Goal: Task Accomplishment & Management: Manage account settings

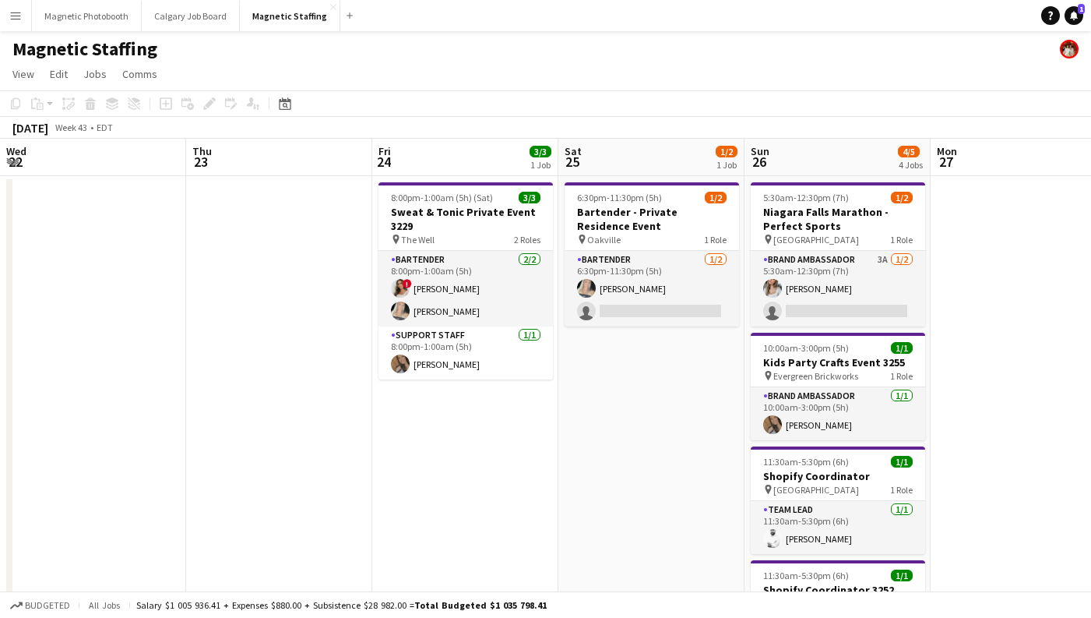
scroll to position [0, 609]
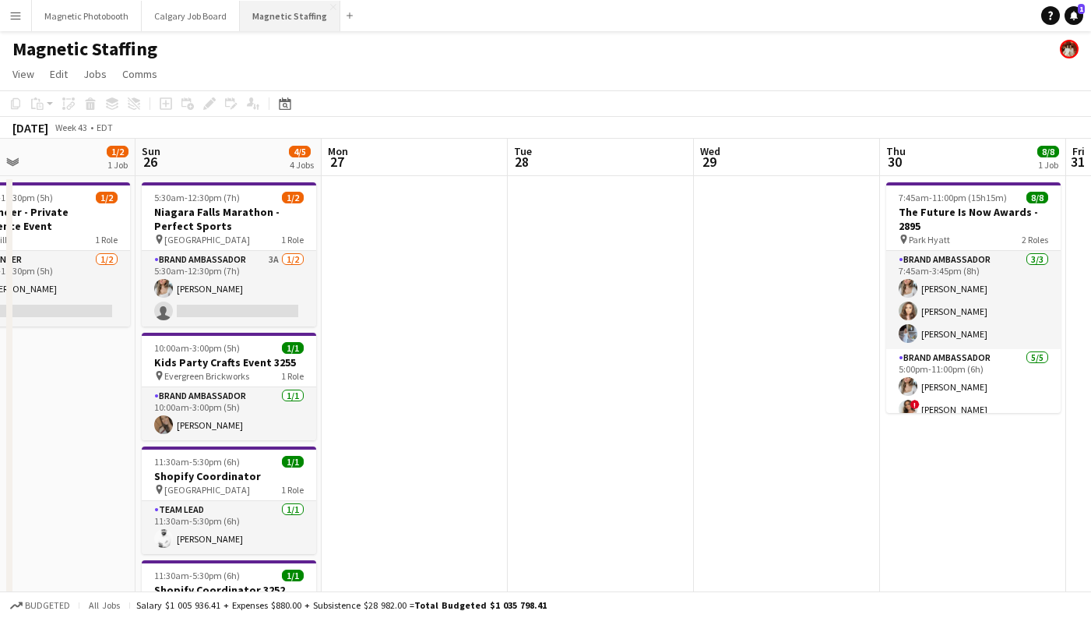
click at [282, 21] on button "Magnetic Staffing Close" at bounding box center [290, 16] width 100 height 30
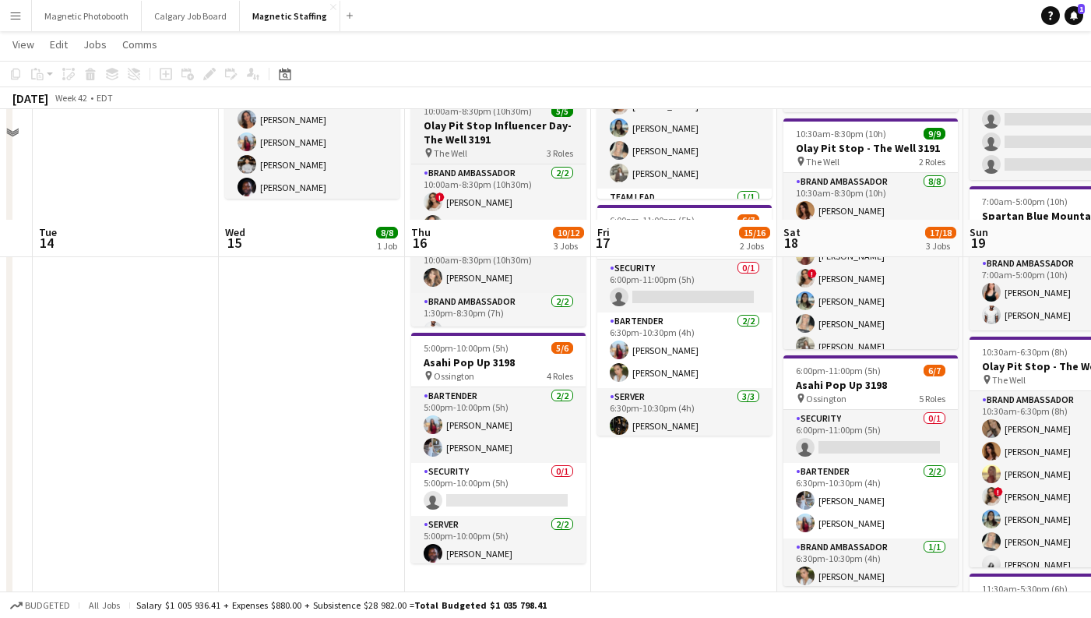
scroll to position [396, 0]
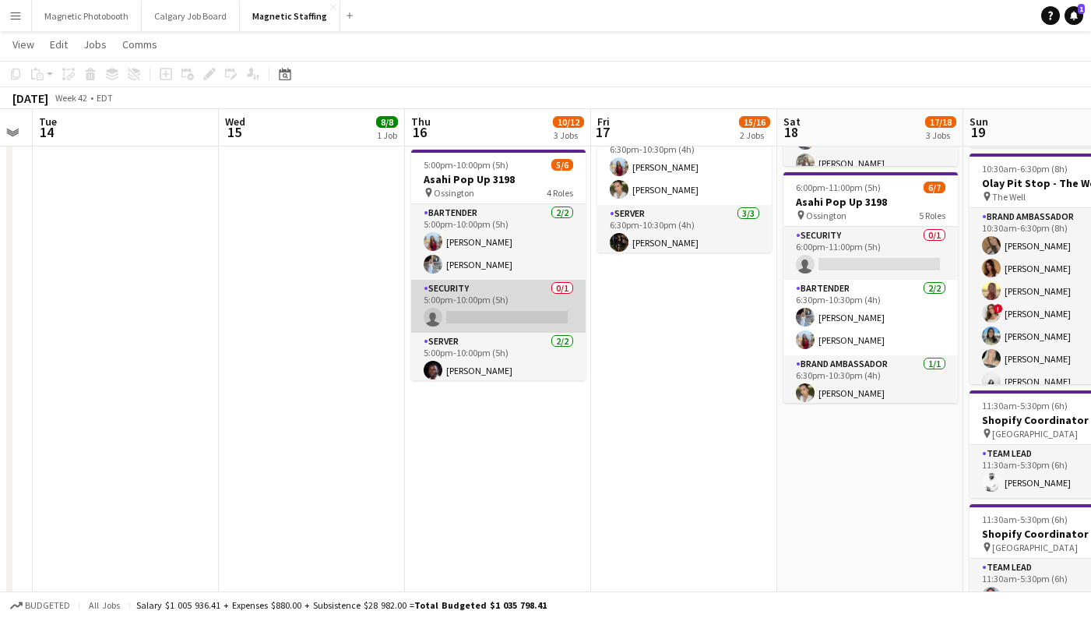
click at [515, 302] on app-card-role "Security 0/1 5:00pm-10:00pm (5h) single-neutral-actions" at bounding box center [498, 306] width 174 height 53
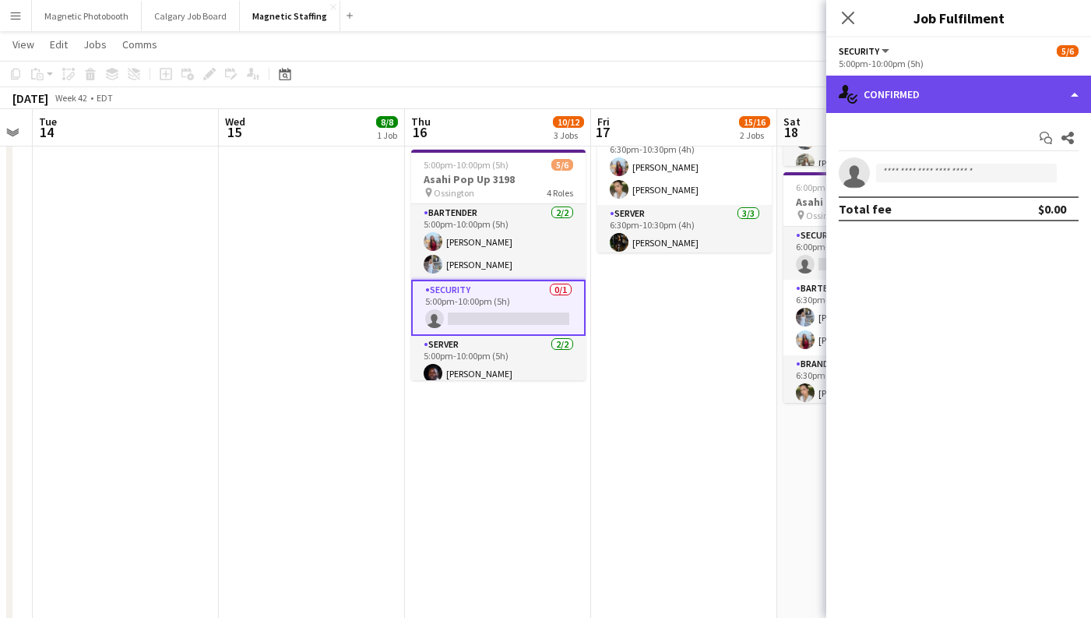
click at [898, 90] on div "single-neutral-actions-check-2 Confirmed" at bounding box center [958, 94] width 265 height 37
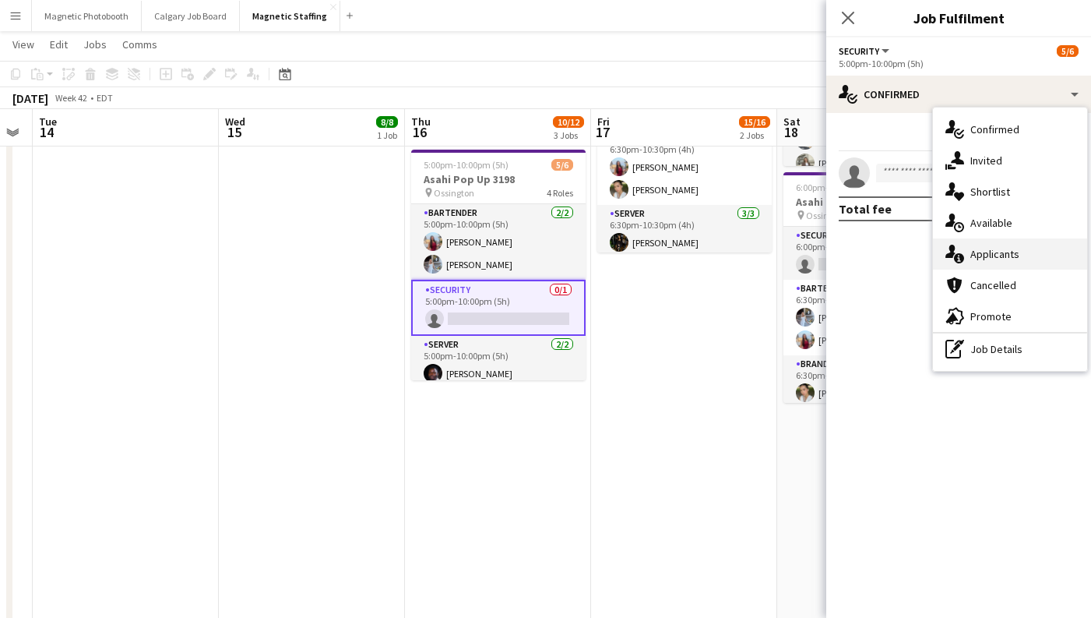
click at [982, 267] on div "single-neutral-actions-information Applicants" at bounding box center [1010, 253] width 154 height 31
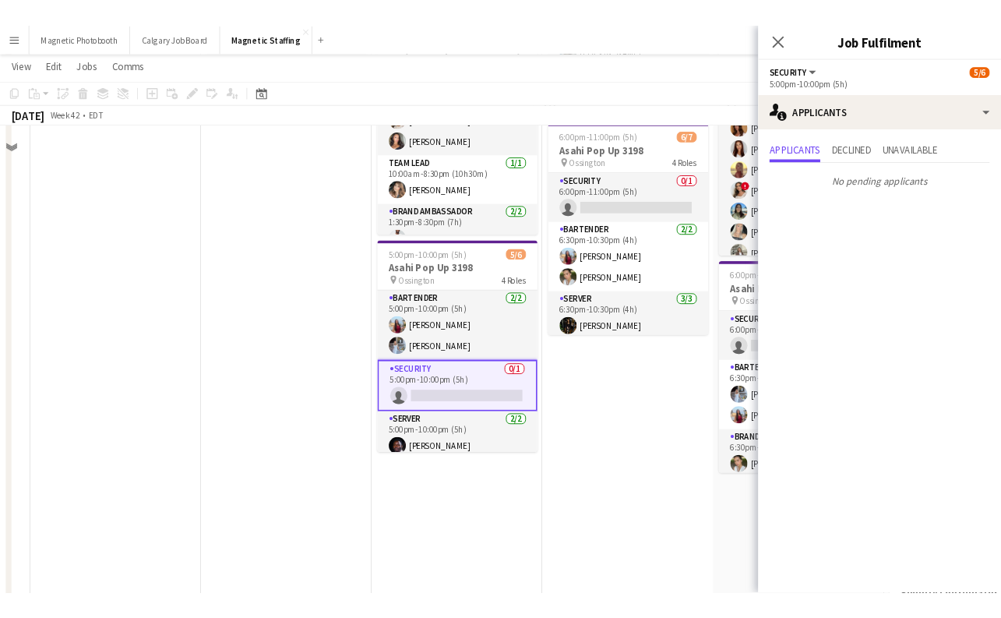
scroll to position [224, 0]
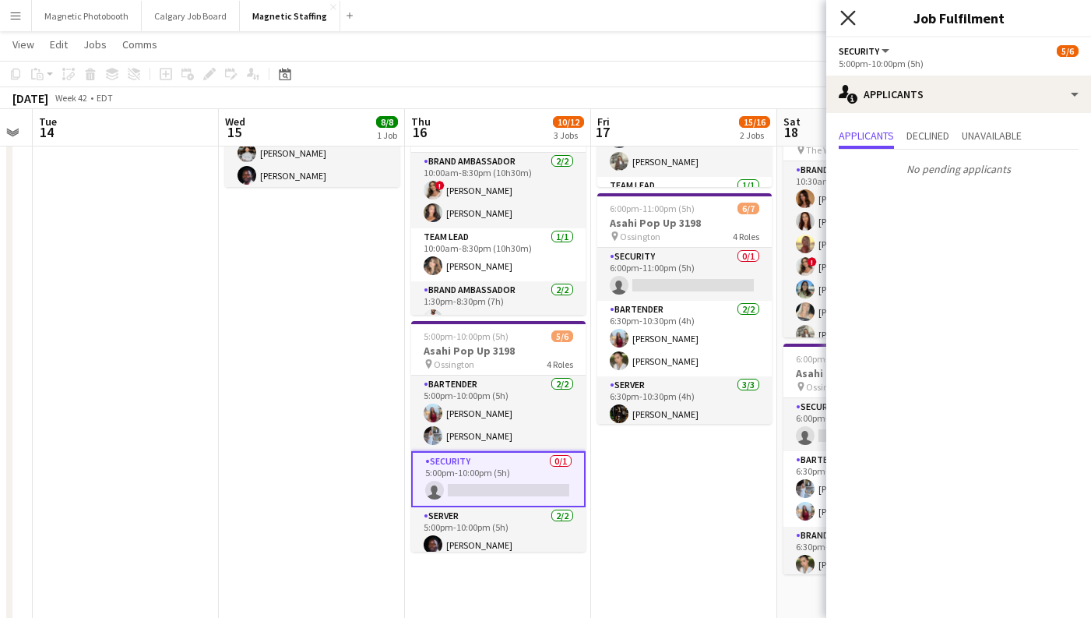
click at [851, 16] on icon "Close pop-in" at bounding box center [847, 17] width 15 height 15
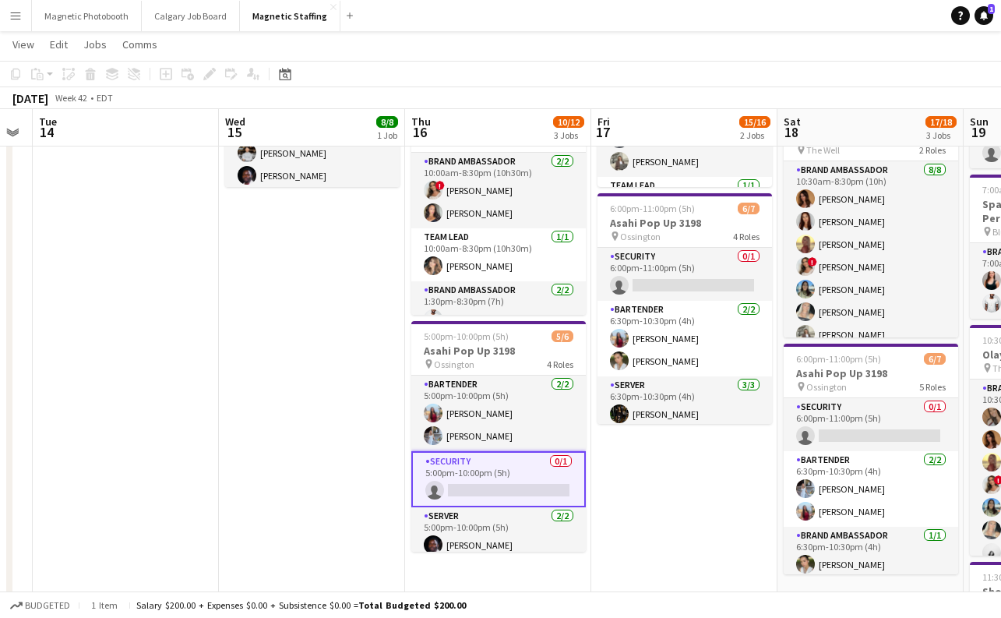
scroll to position [0, 0]
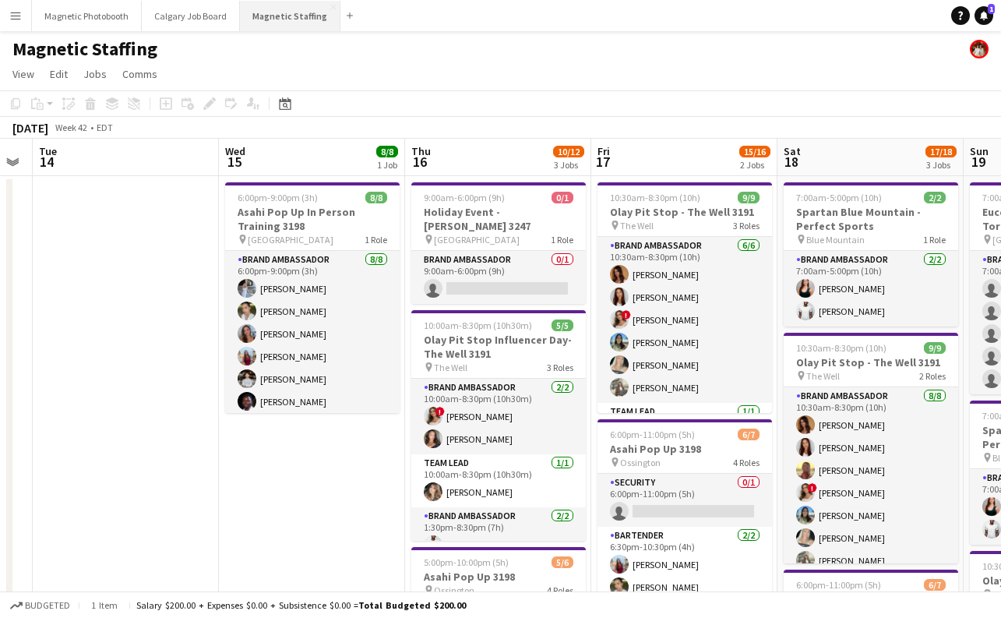
click at [290, 20] on button "Magnetic Staffing Close" at bounding box center [290, 16] width 100 height 30
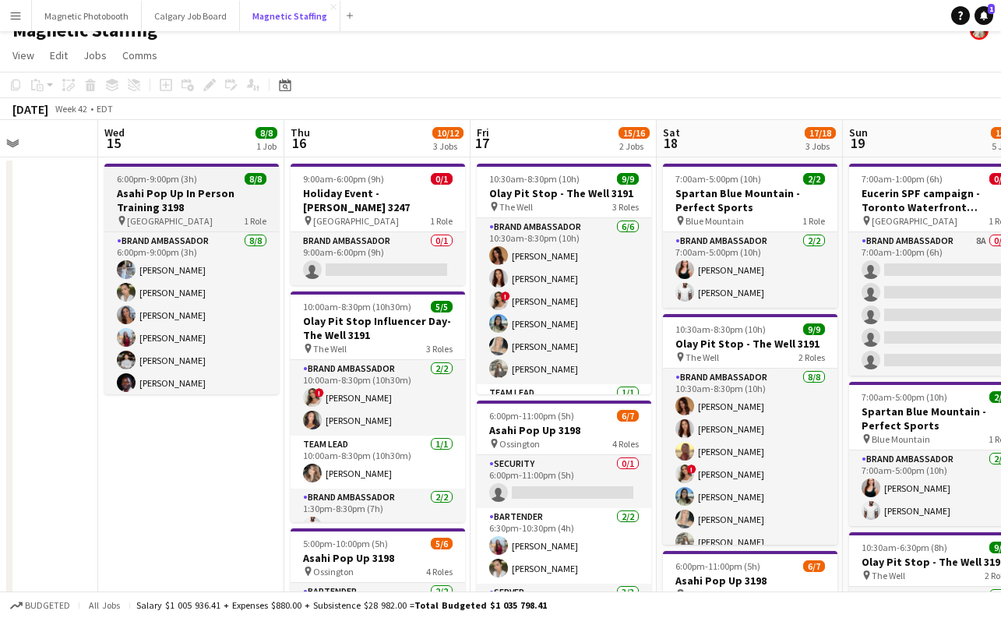
scroll to position [23, 0]
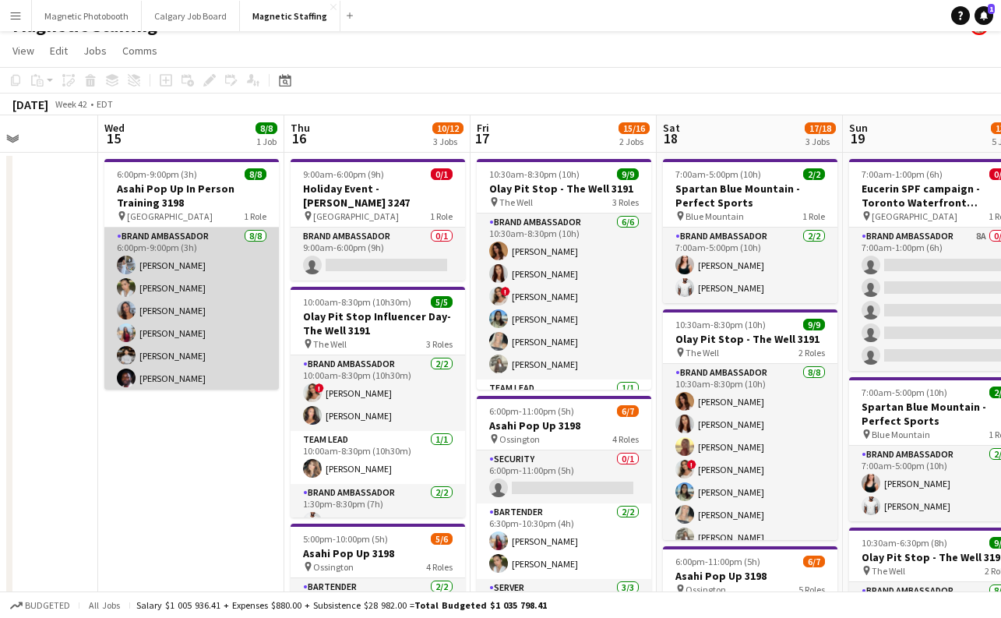
click at [176, 356] on app-card-role "Brand Ambassador [DATE] 6:00pm-9:00pm (3h) [PERSON_NAME] [PERSON_NAME] [PERSON_…" at bounding box center [191, 332] width 174 height 211
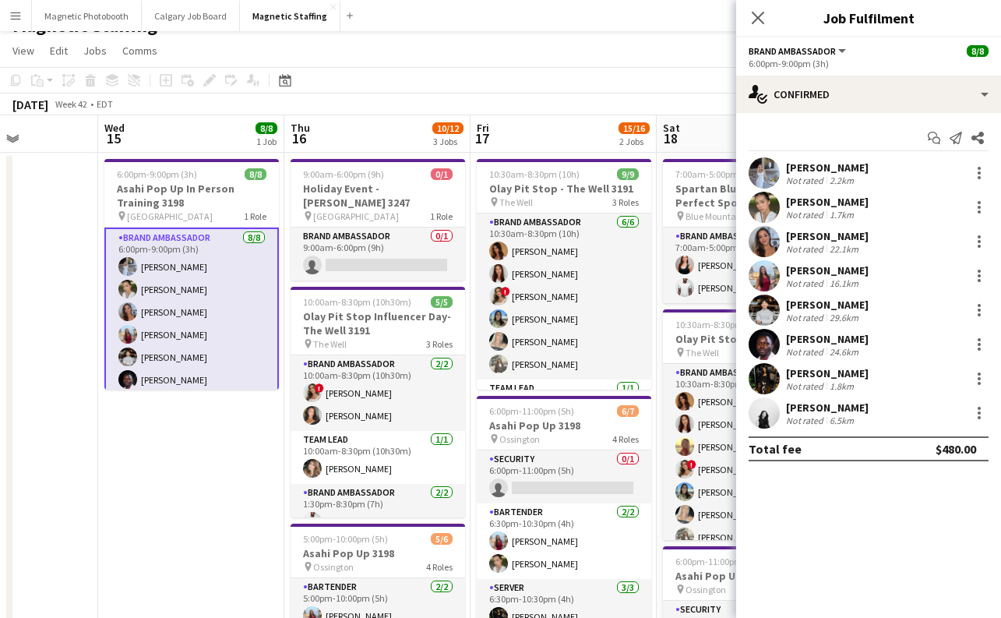
click at [167, 333] on app-card-role "Brand Ambassador [DATE] 6:00pm-9:00pm (3h) [PERSON_NAME] [PERSON_NAME] [PERSON_…" at bounding box center [191, 334] width 174 height 214
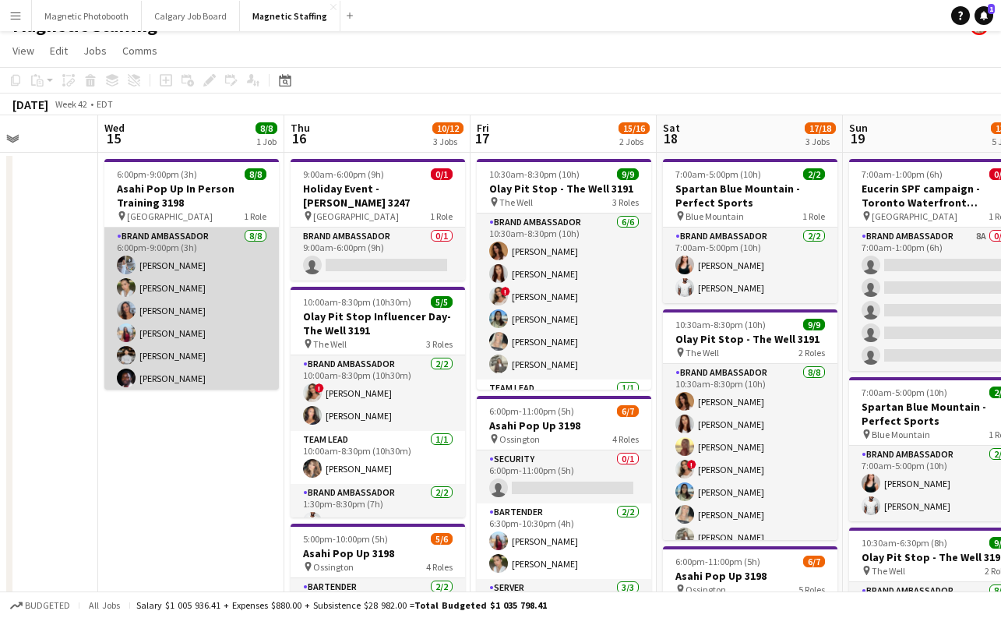
click at [167, 335] on app-card-role "Brand Ambassador [DATE] 6:00pm-9:00pm (3h) [PERSON_NAME] [PERSON_NAME] [PERSON_…" at bounding box center [191, 332] width 174 height 211
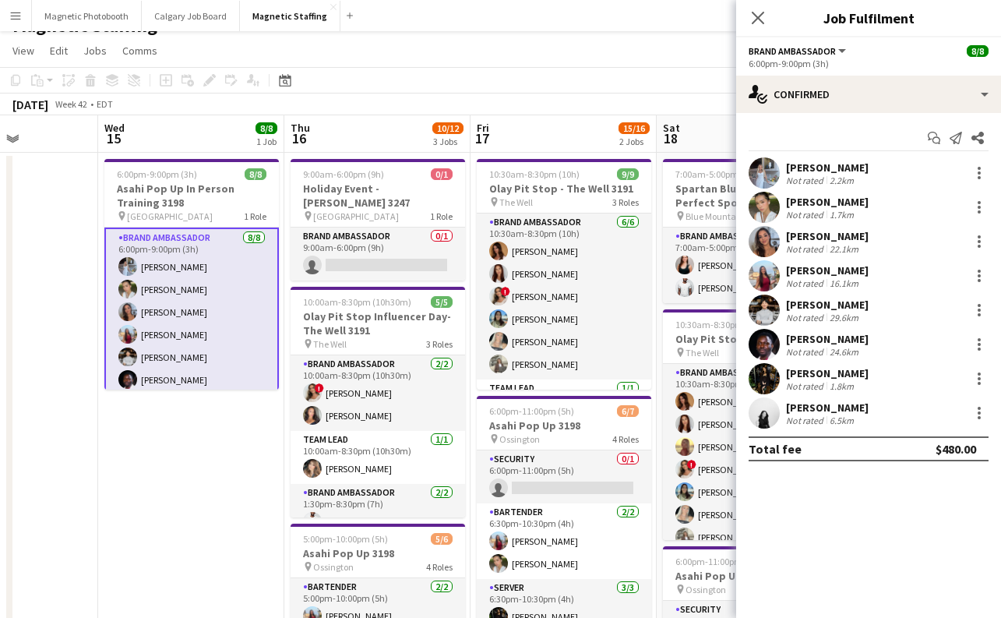
click at [826, 308] on div "[PERSON_NAME]" at bounding box center [827, 305] width 83 height 14
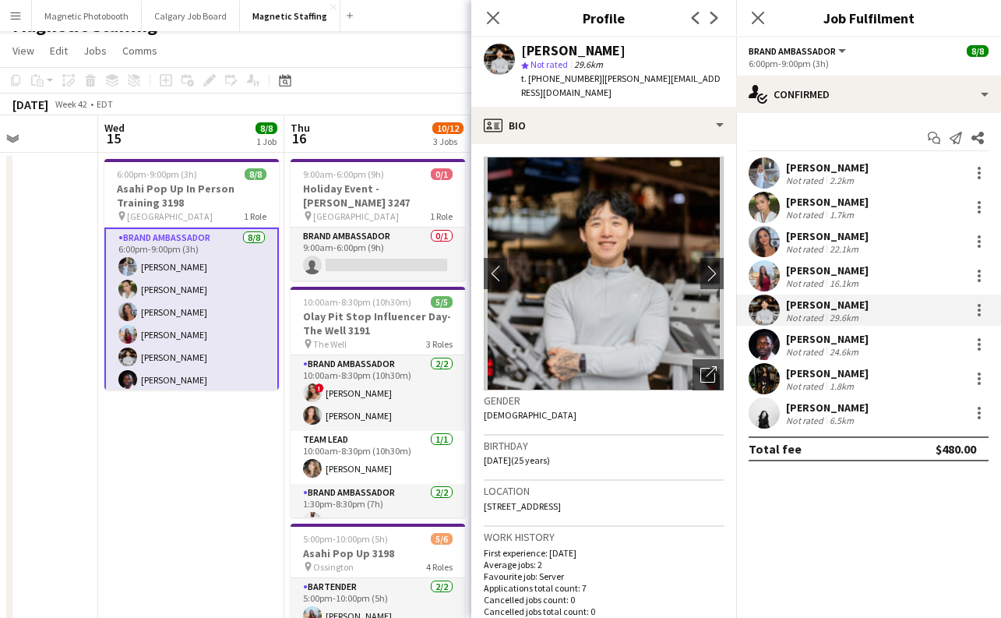
click at [828, 269] on div "[PERSON_NAME]" at bounding box center [827, 270] width 83 height 14
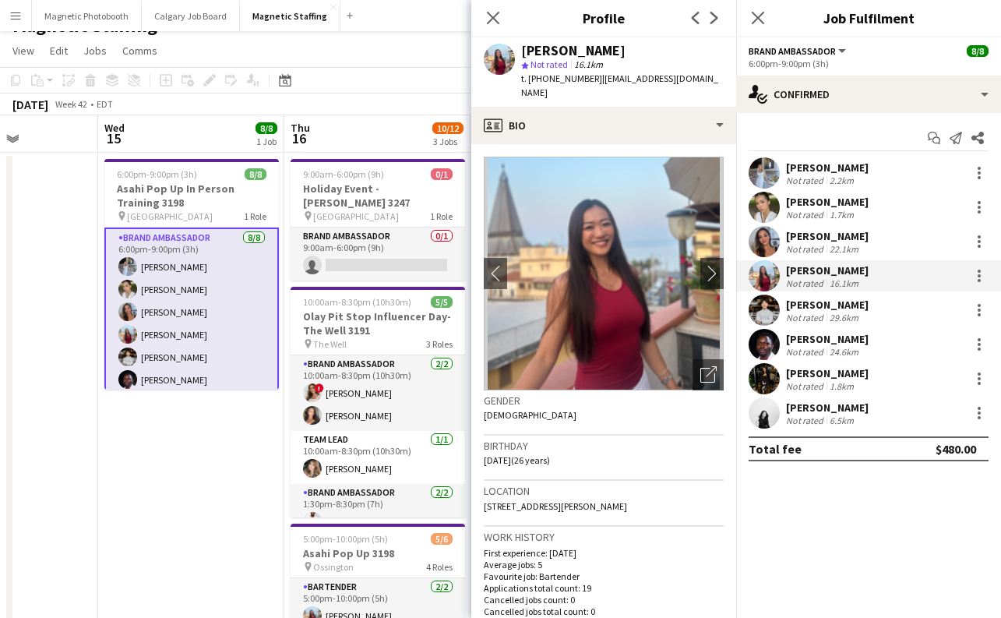
click at [819, 315] on div "Not rated" at bounding box center [806, 318] width 41 height 12
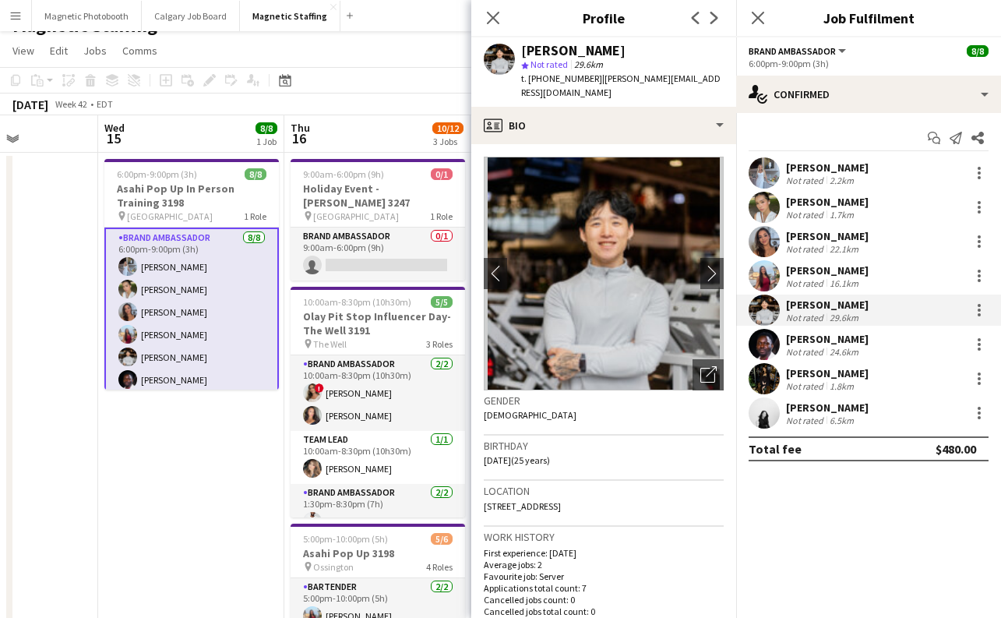
click at [838, 200] on div "[PERSON_NAME]" at bounding box center [827, 202] width 83 height 14
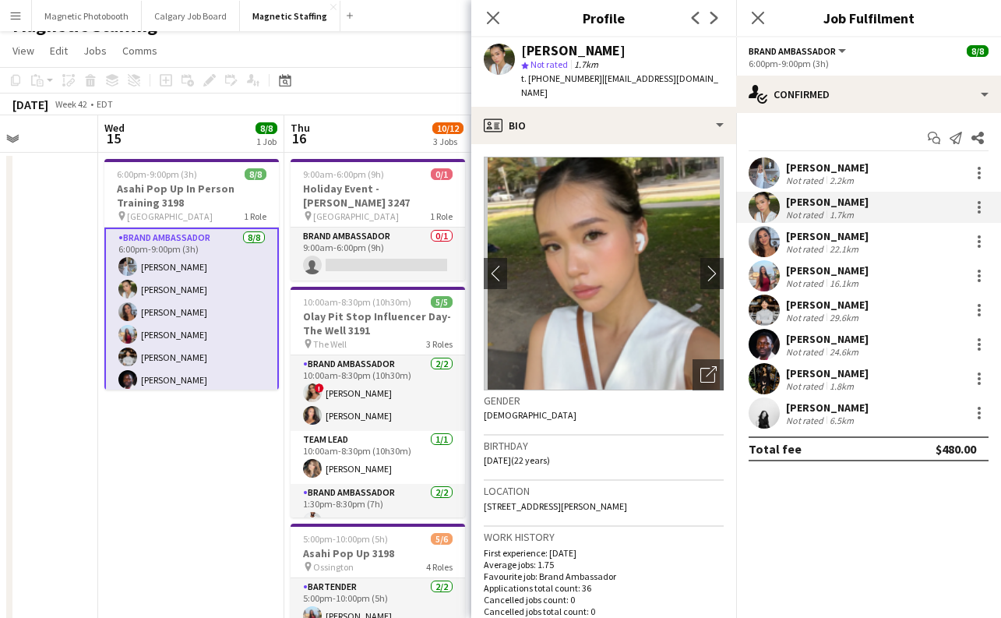
click at [837, 164] on div "[PERSON_NAME]" at bounding box center [827, 167] width 83 height 14
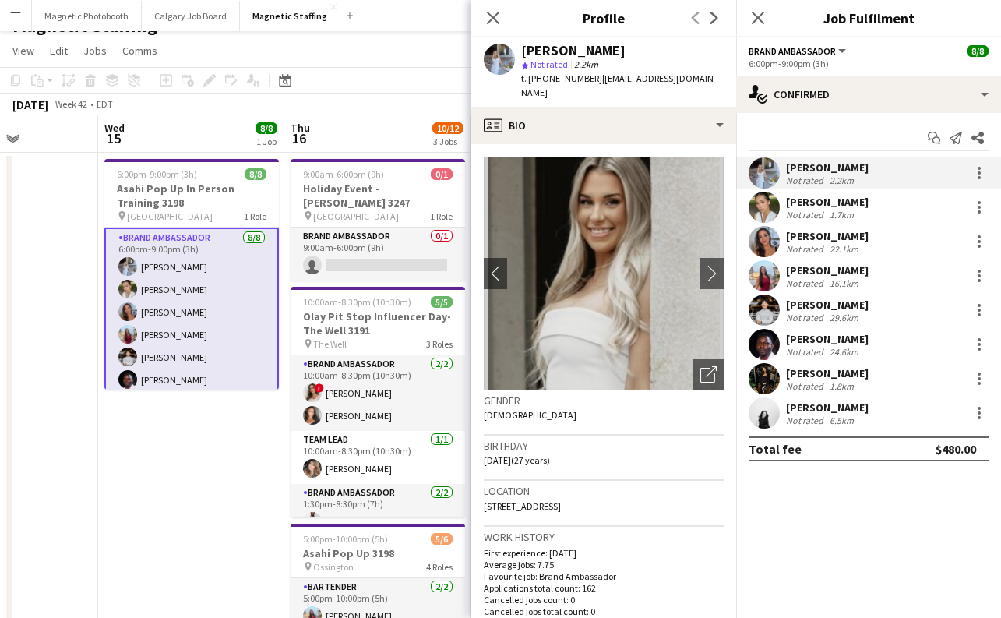
click at [837, 234] on div "[PERSON_NAME]" at bounding box center [827, 236] width 83 height 14
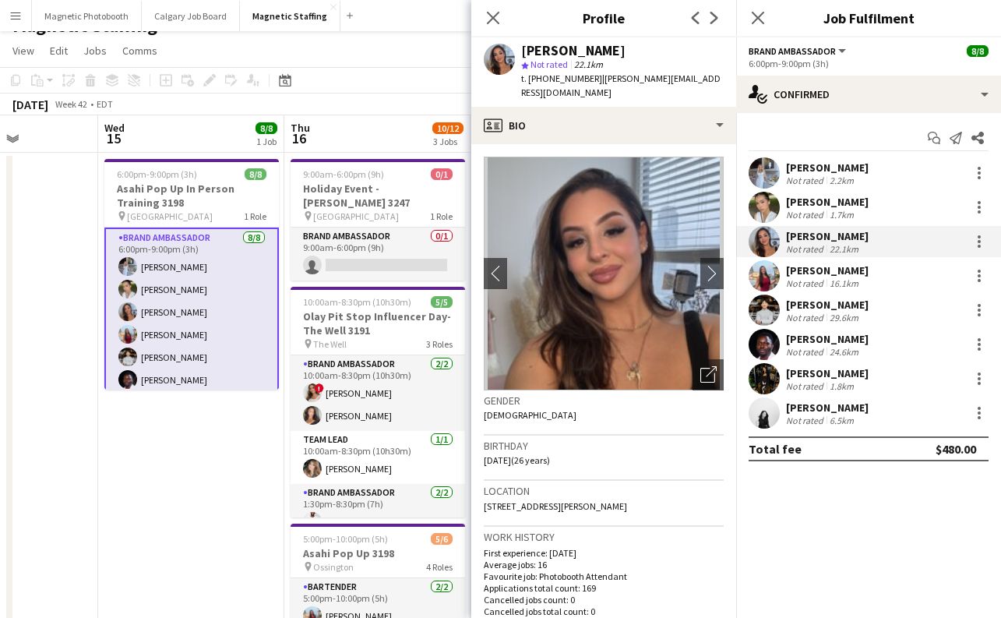
click at [802, 384] on div "Not rated" at bounding box center [806, 386] width 41 height 12
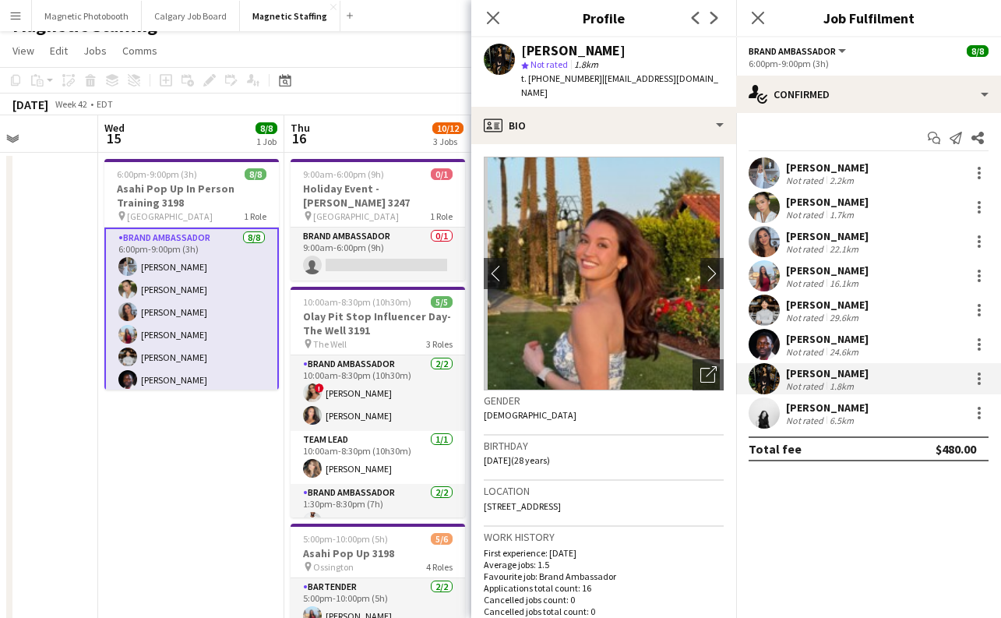
click at [796, 419] on div "Not rated" at bounding box center [806, 420] width 41 height 12
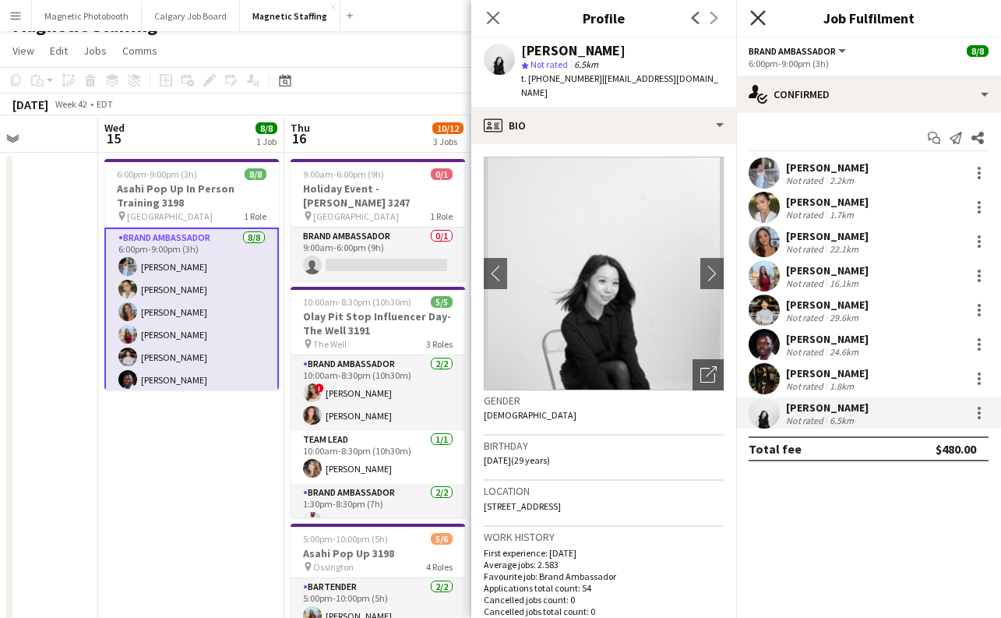
click at [756, 23] on icon "Close pop-in" at bounding box center [757, 17] width 15 height 15
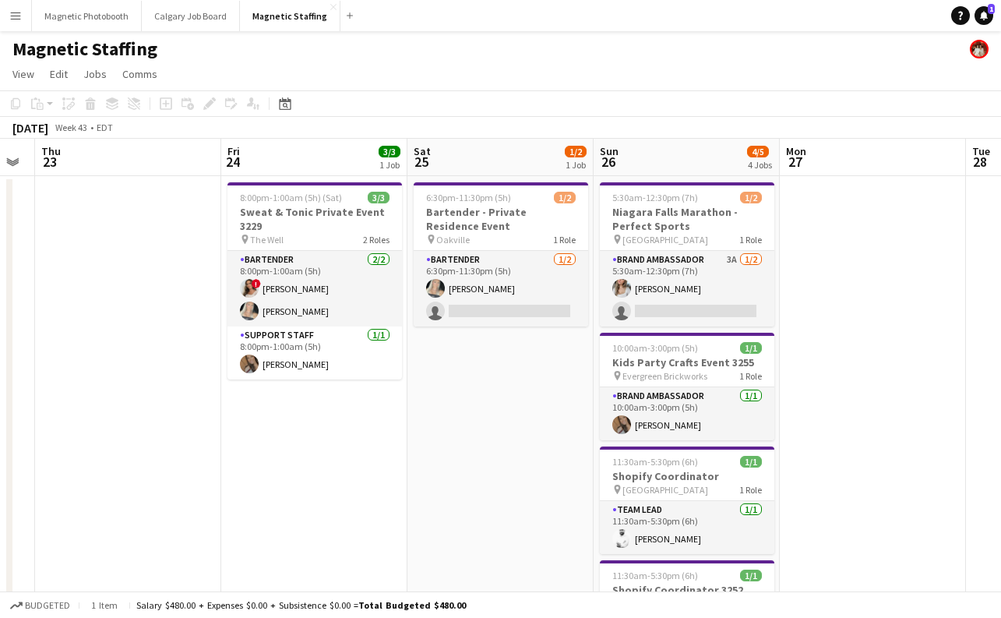
scroll to position [0, 562]
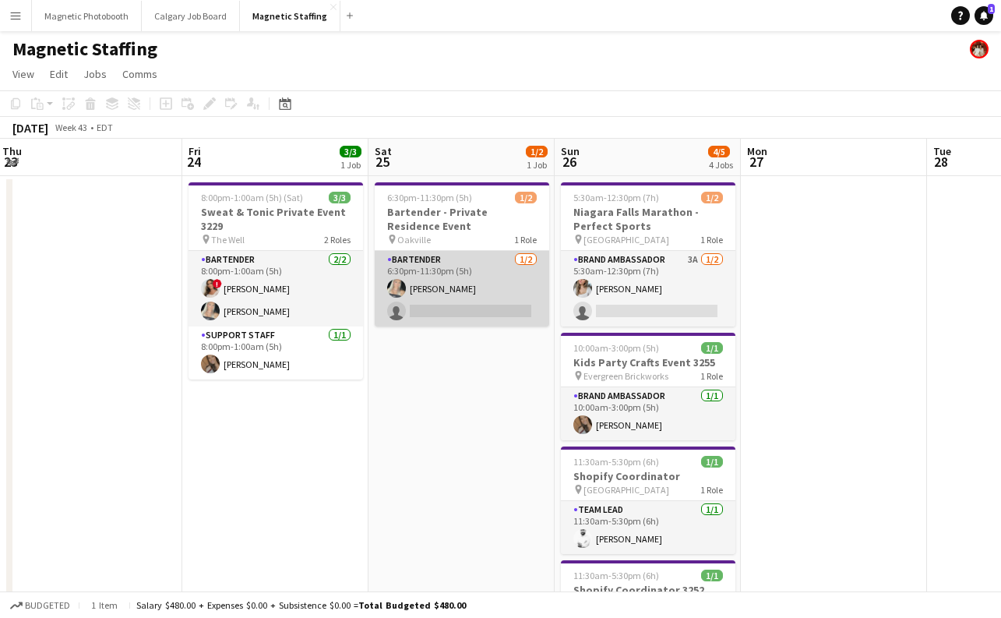
click at [450, 314] on app-card-role "Bartender [DATE] 6:30pm-11:30pm (5h) [PERSON_NAME] single-neutral-actions" at bounding box center [462, 289] width 174 height 76
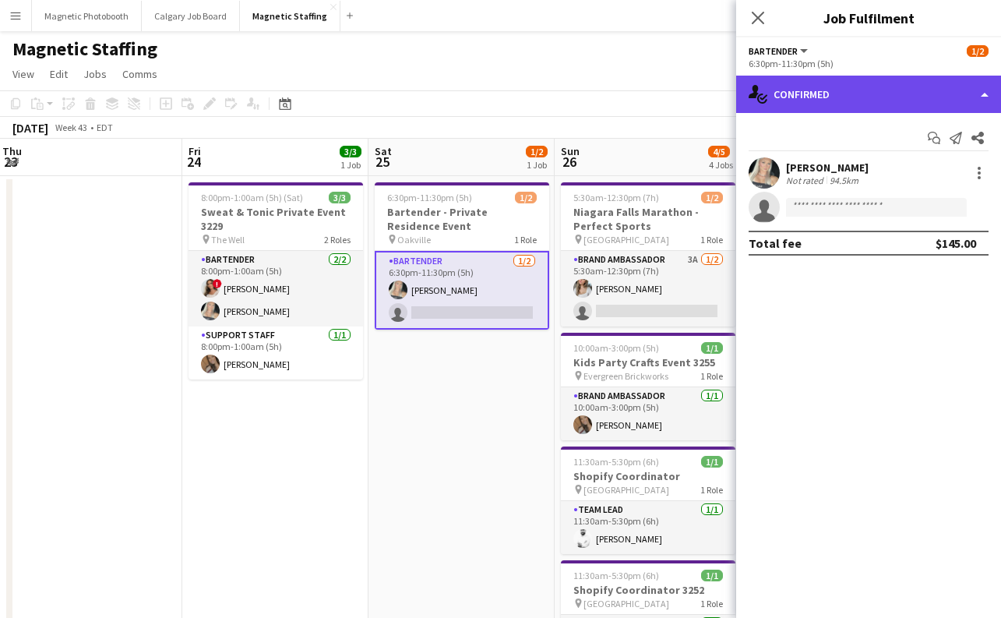
click at [808, 95] on div "single-neutral-actions-check-2 Confirmed" at bounding box center [868, 94] width 265 height 37
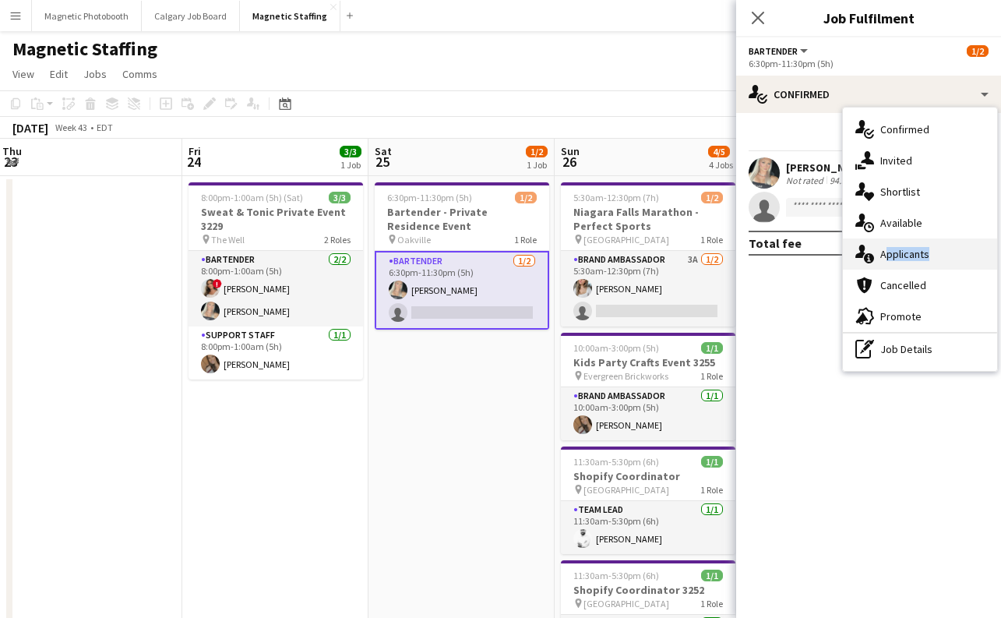
drag, startPoint x: 875, startPoint y: 273, endPoint x: 875, endPoint y: 252, distance: 20.3
click at [875, 252] on div "single-neutral-actions-check-2 Confirmed single-neutral-actions-share-1 Invited…" at bounding box center [920, 238] width 154 height 263
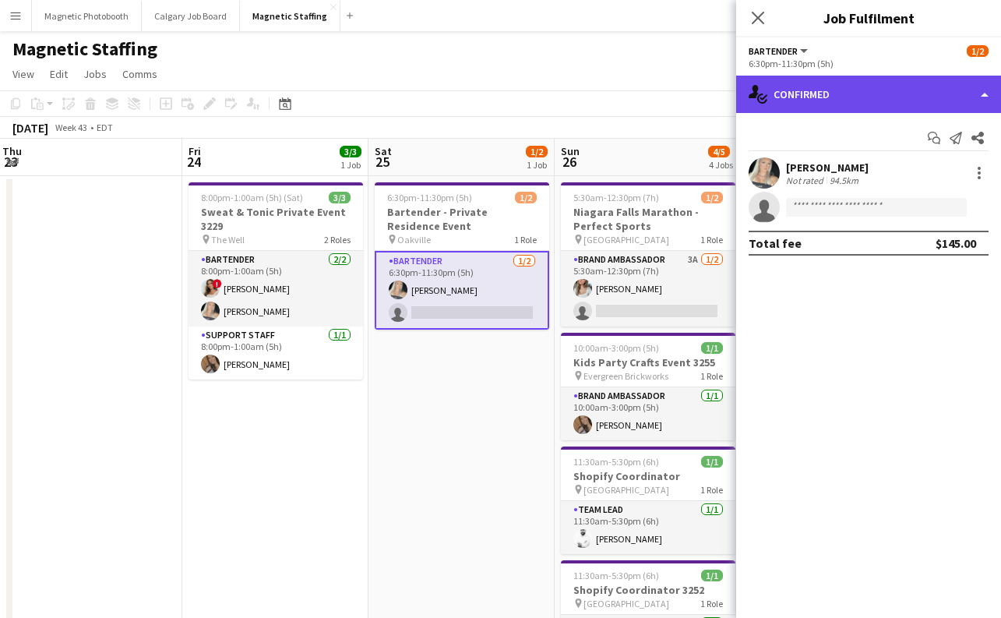
click at [855, 98] on div "single-neutral-actions-check-2 Confirmed" at bounding box center [868, 94] width 265 height 37
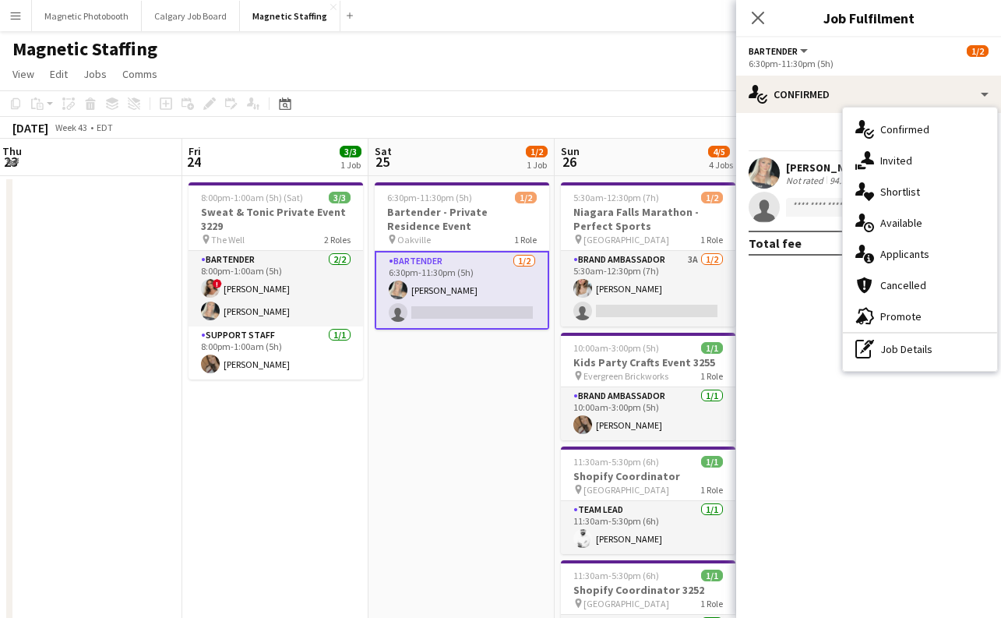
click at [900, 256] on span "Applicants" at bounding box center [904, 254] width 49 height 14
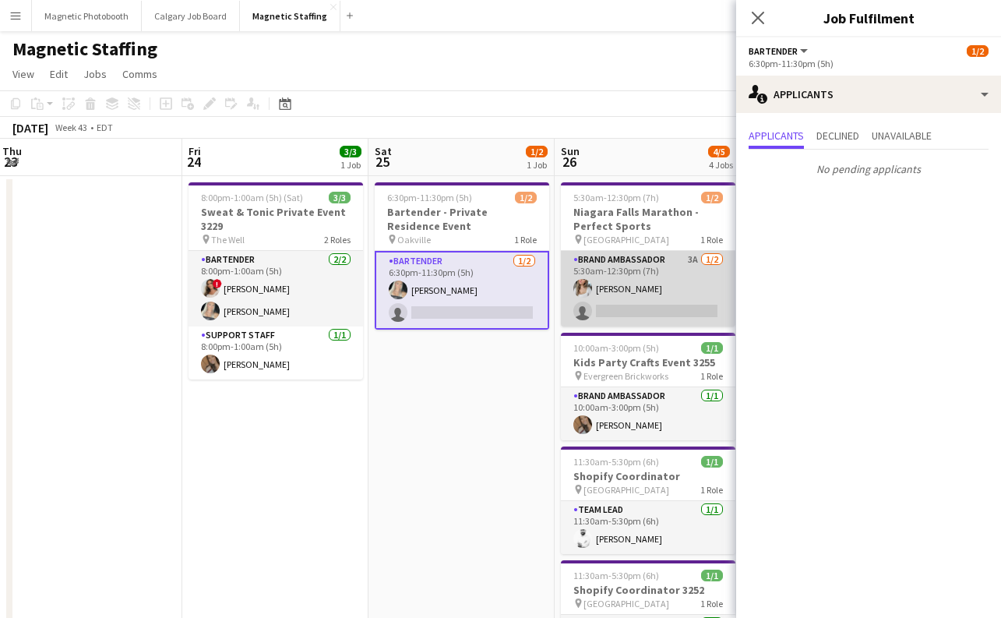
click at [644, 308] on app-card-role "Brand Ambassador 3A [DATE] 5:30am-12:30pm (7h) [PERSON_NAME] single-neutral-act…" at bounding box center [648, 289] width 174 height 76
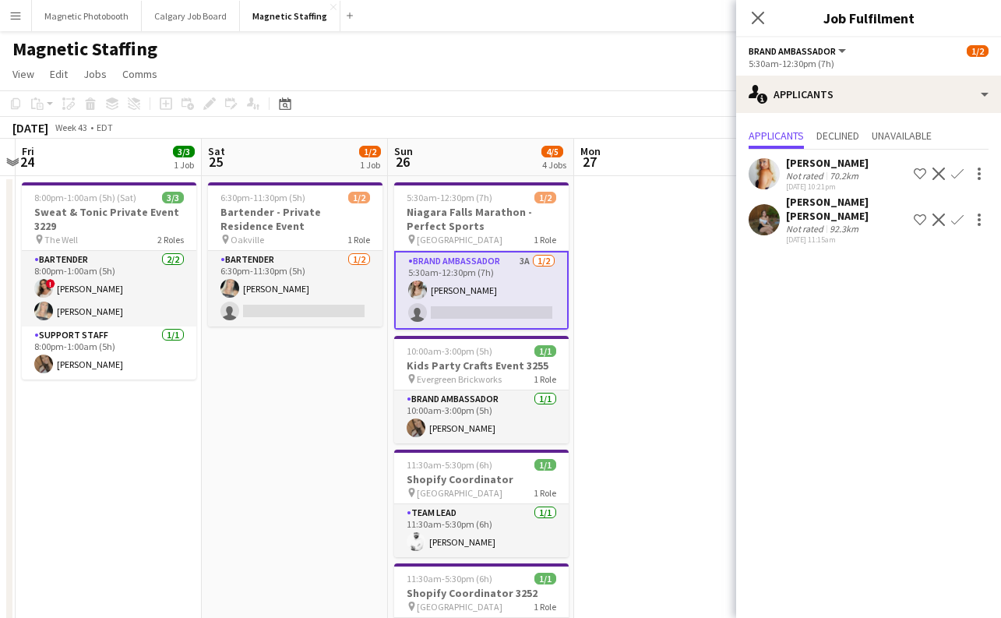
scroll to position [0, 428]
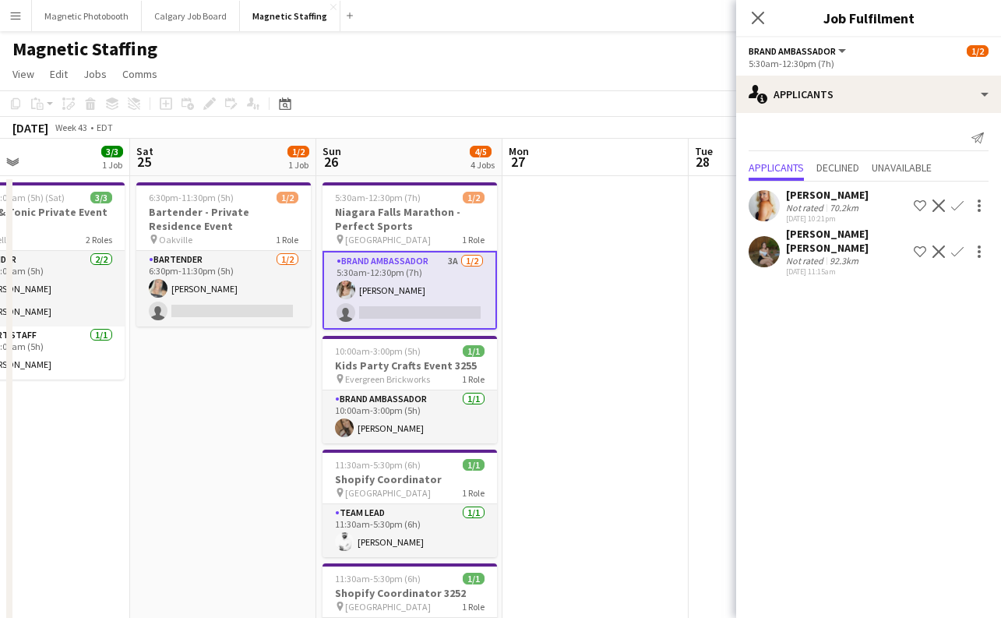
click at [812, 227] on div "[PERSON_NAME] [PERSON_NAME]" at bounding box center [847, 241] width 122 height 28
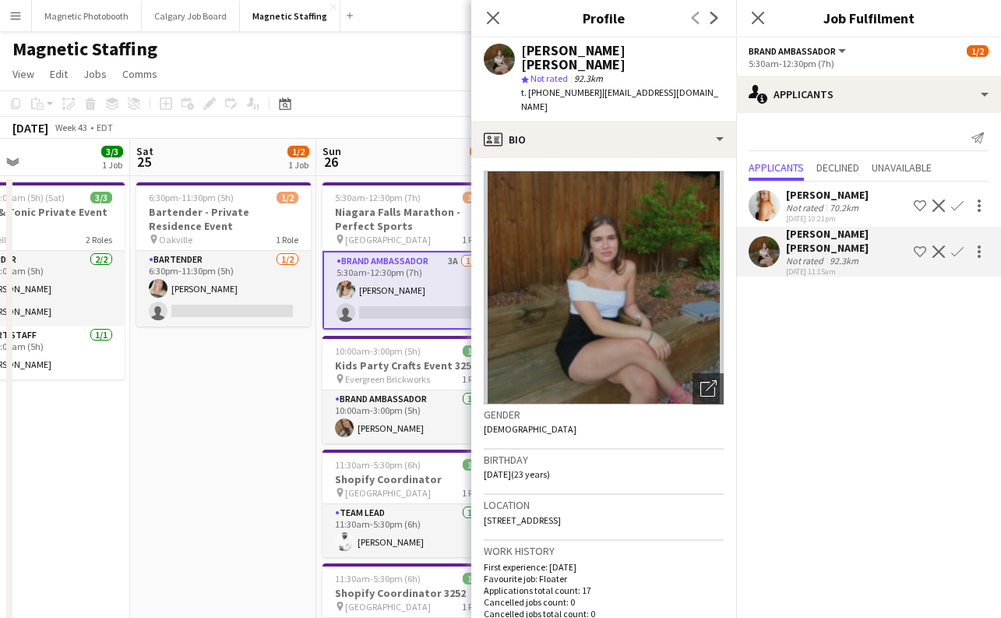
click at [808, 198] on div "[PERSON_NAME]" at bounding box center [827, 195] width 83 height 14
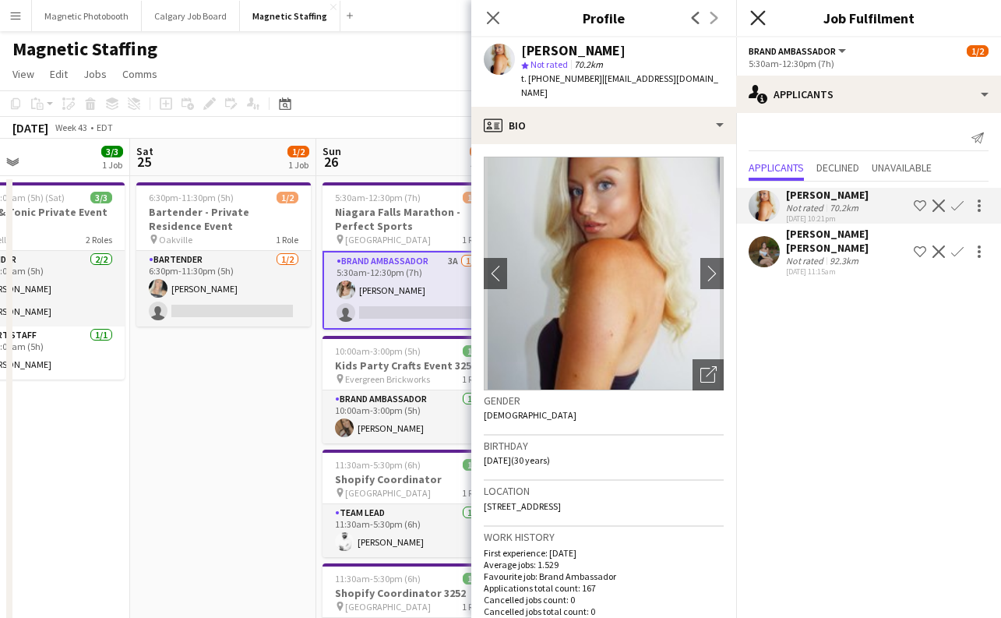
click at [759, 15] on icon "Close pop-in" at bounding box center [757, 17] width 15 height 15
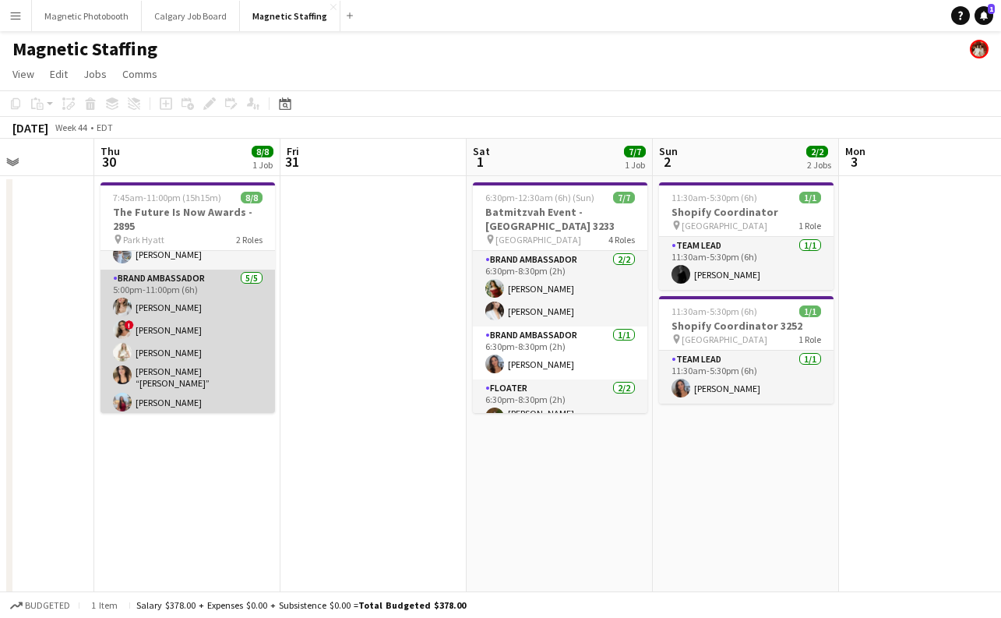
scroll to position [0, 0]
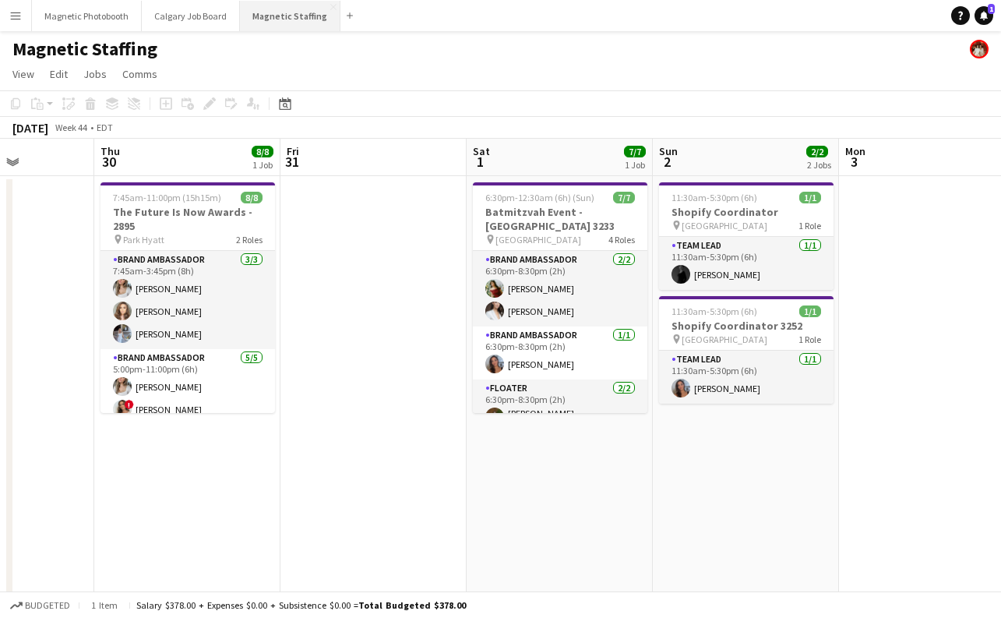
click at [277, 2] on button "Magnetic Staffing Close" at bounding box center [290, 16] width 100 height 30
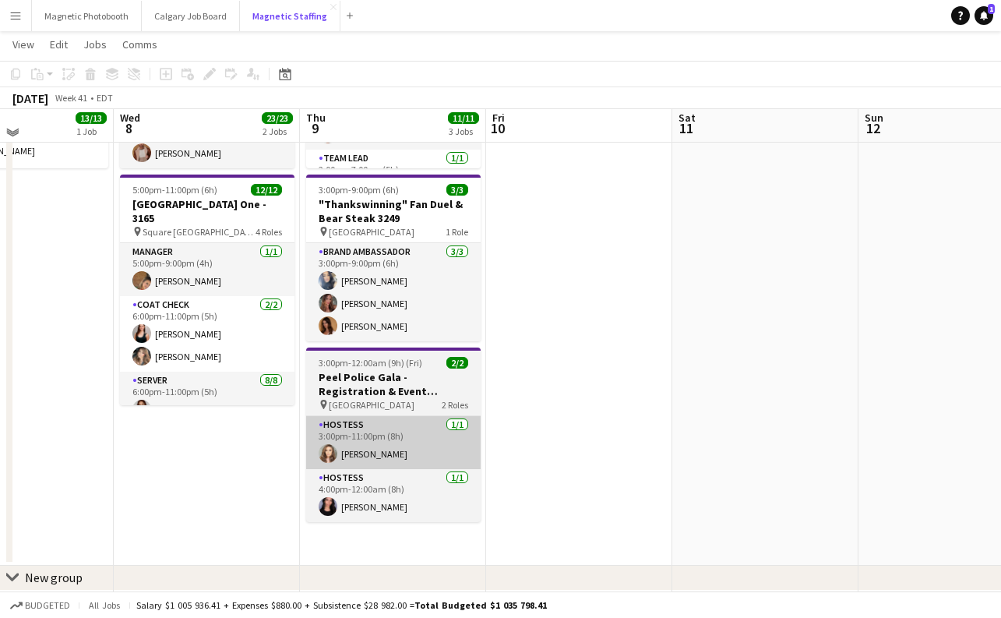
scroll to position [238, 0]
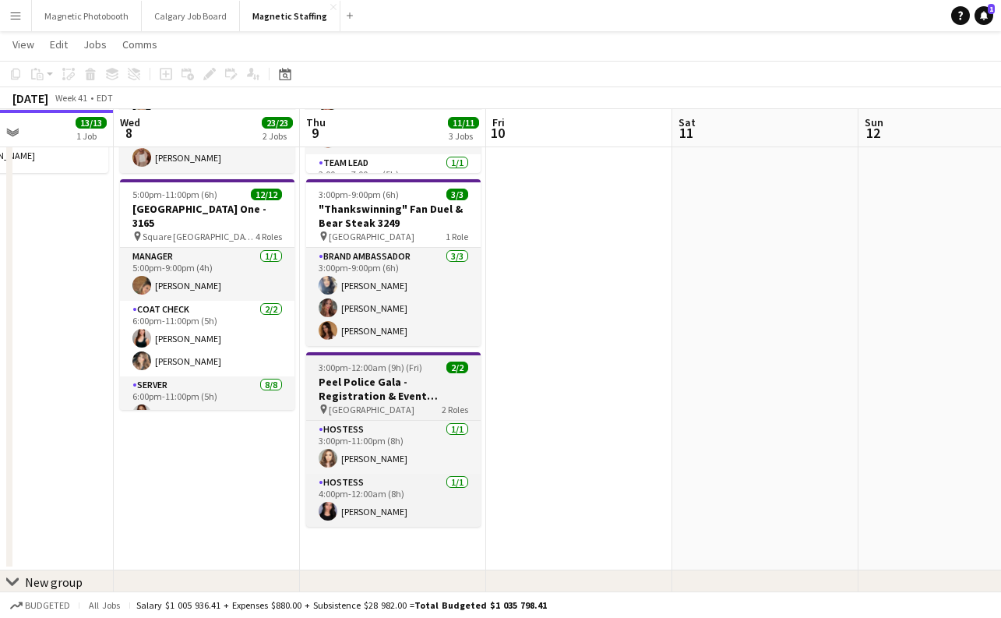
click at [387, 368] on span "3:00pm-12:00am (9h) (Fri)" at bounding box center [371, 367] width 104 height 12
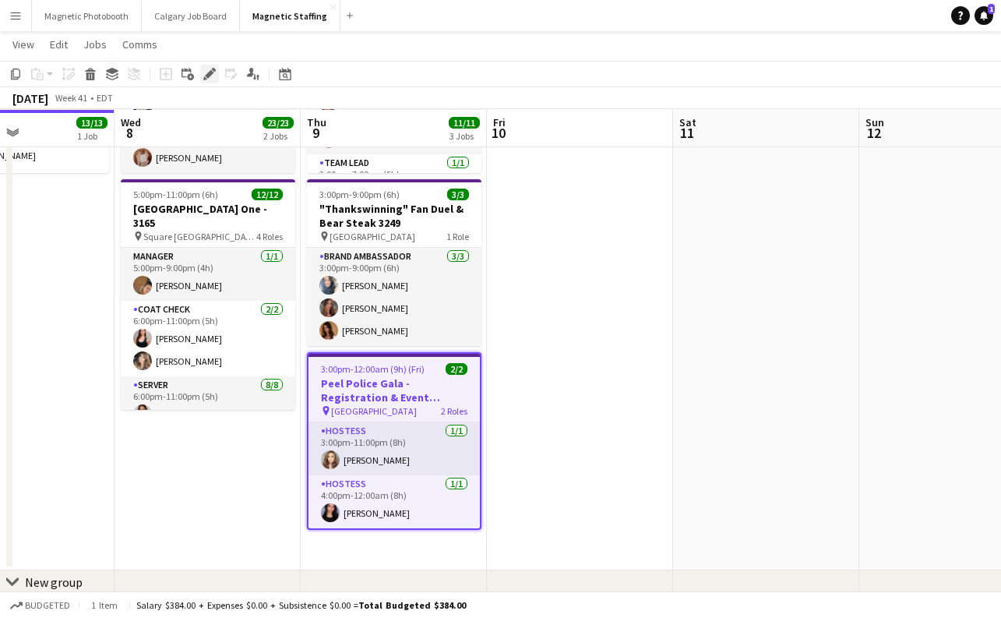
click at [211, 72] on icon at bounding box center [209, 74] width 9 height 9
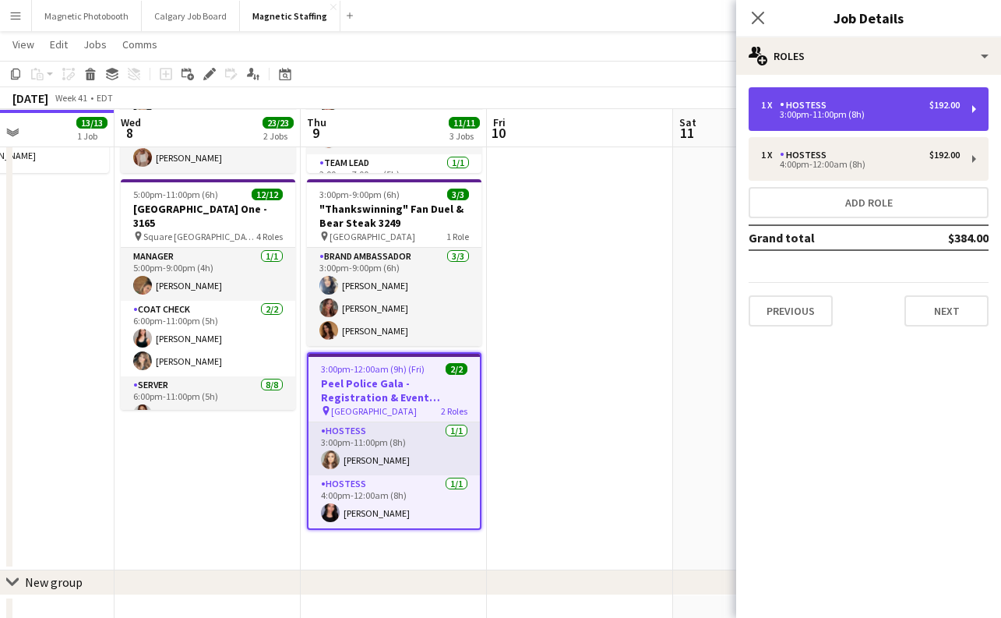
click at [798, 118] on div "3:00pm-11:00pm (8h)" at bounding box center [860, 115] width 199 height 8
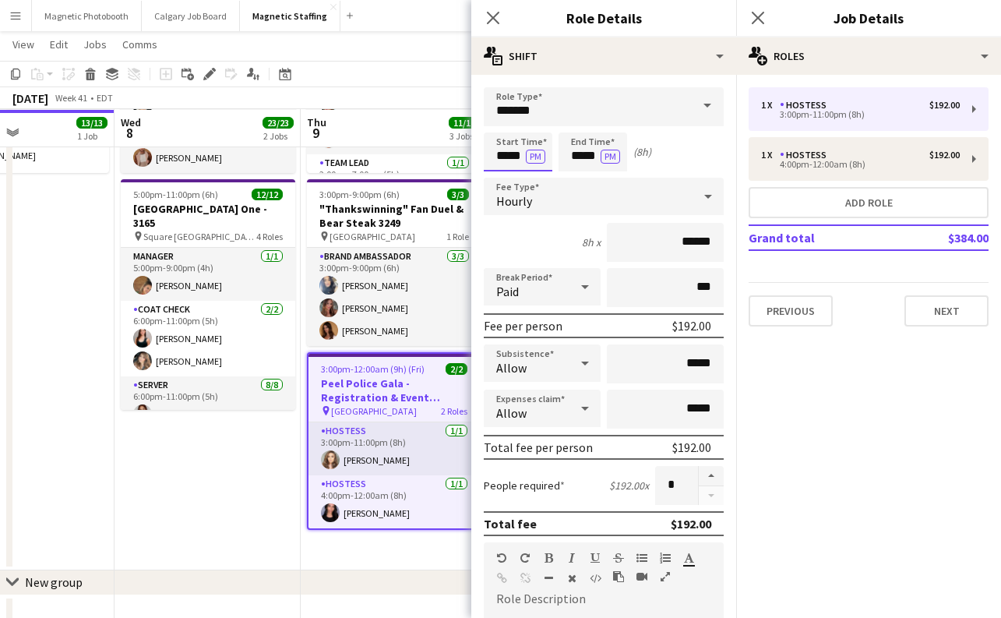
click at [506, 157] on input "*****" at bounding box center [518, 151] width 69 height 39
click at [516, 154] on input "*****" at bounding box center [518, 151] width 69 height 39
type input "*****"
click at [592, 157] on input "*****" at bounding box center [593, 151] width 69 height 39
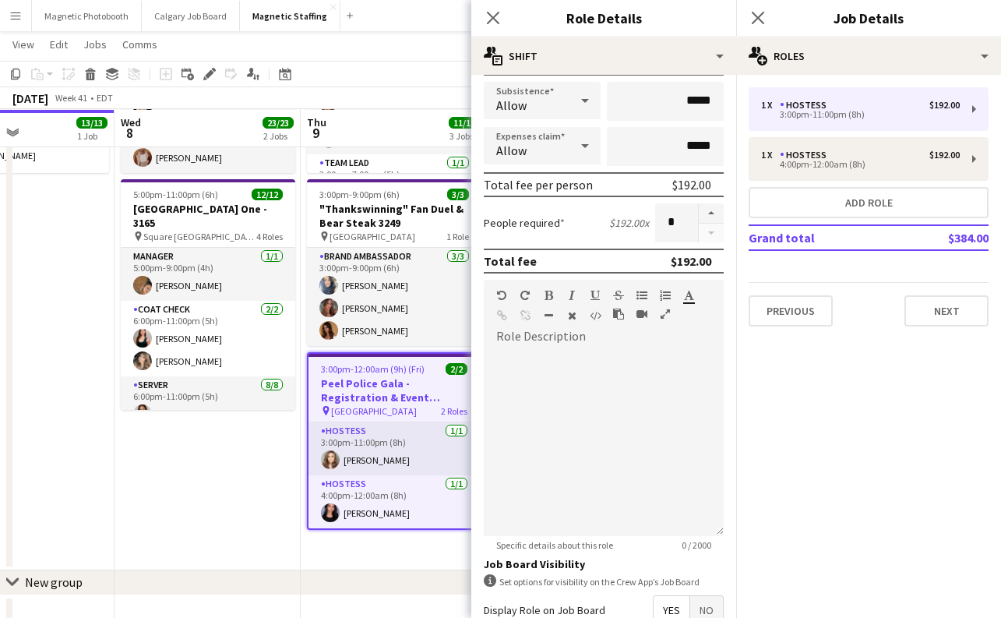
scroll to position [437, 0]
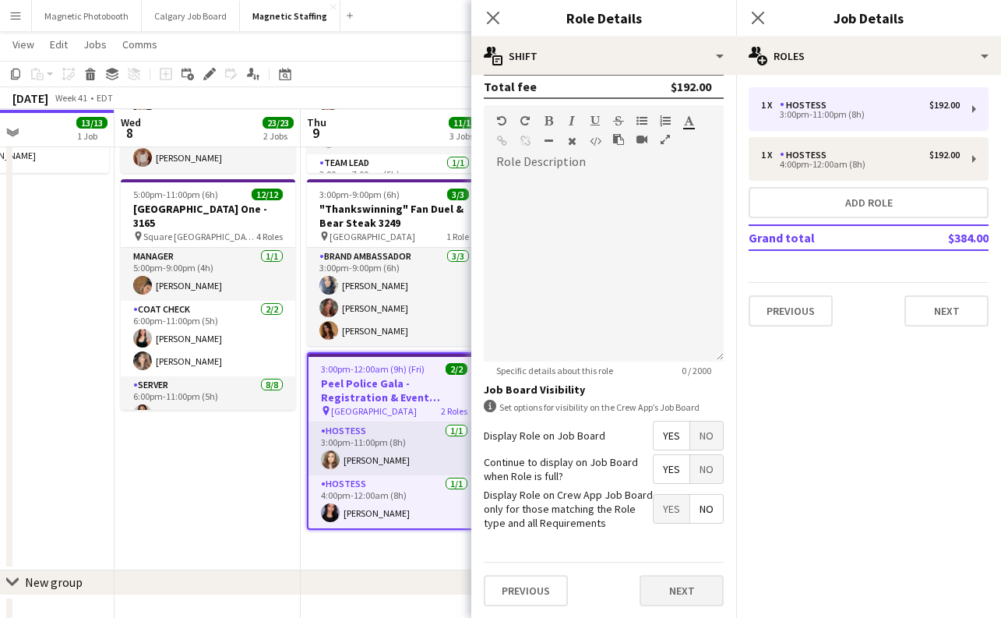
type input "*****"
click at [680, 592] on button "Next" at bounding box center [682, 590] width 84 height 31
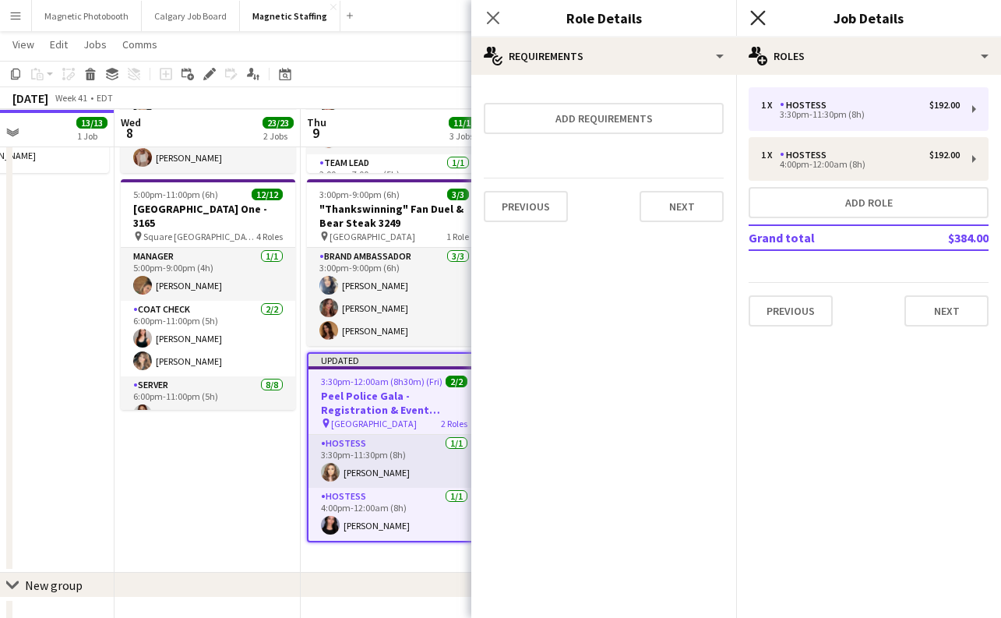
click at [759, 14] on icon "Close pop-in" at bounding box center [757, 17] width 15 height 15
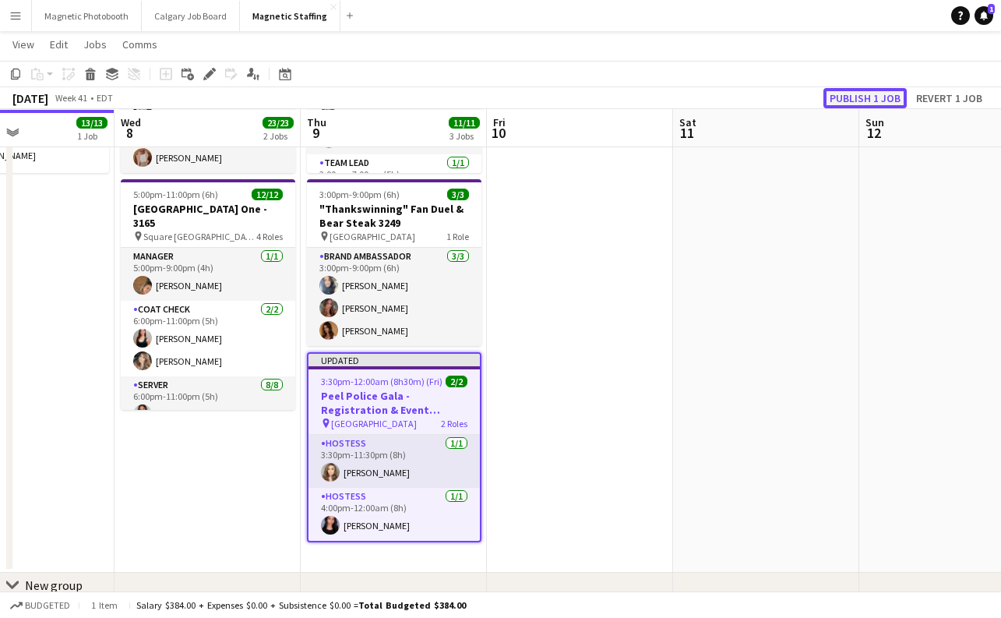
click at [864, 97] on button "Publish 1 job" at bounding box center [864, 98] width 83 height 20
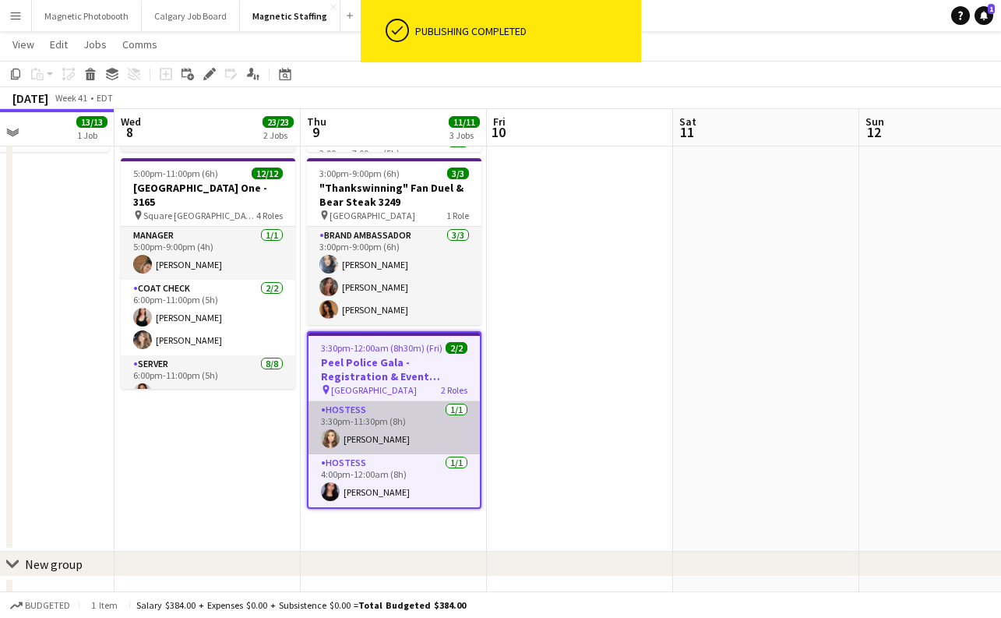
scroll to position [259, 0]
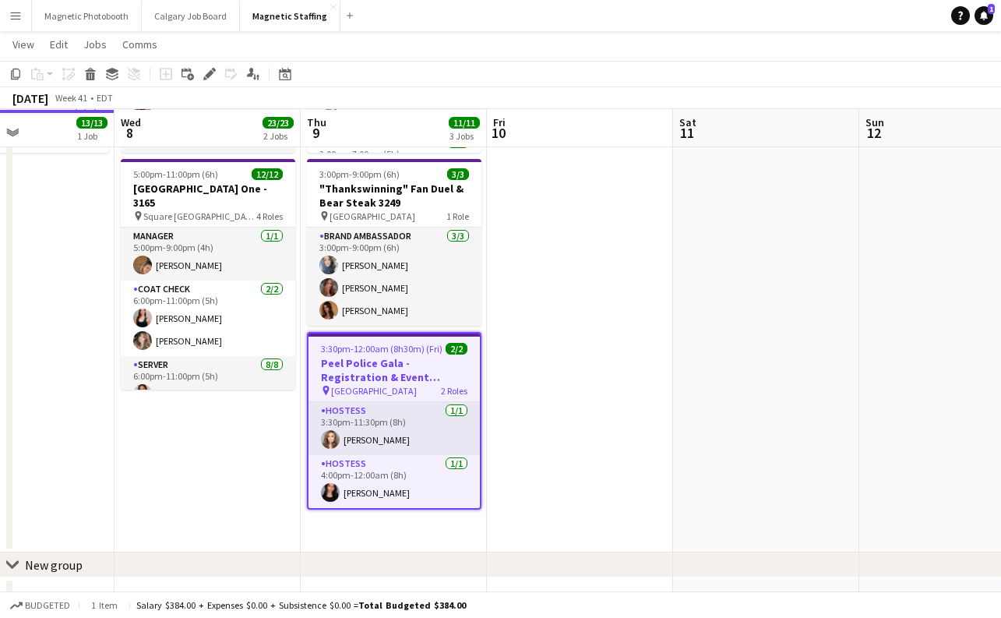
click at [372, 356] on h3 "Peel Police Gala - Registration & Event Support (3111)" at bounding box center [393, 370] width 171 height 28
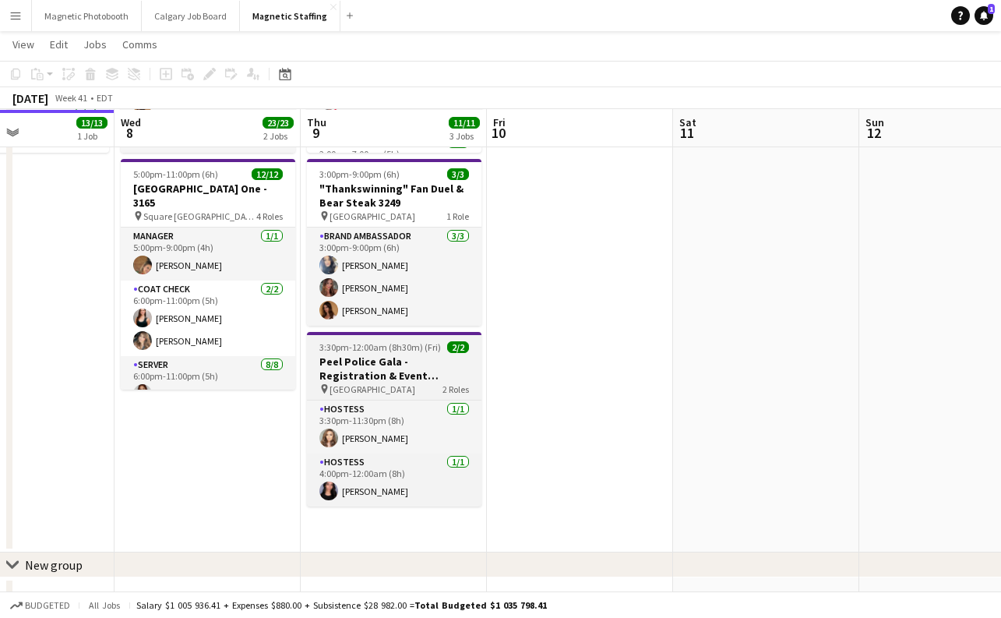
click at [372, 356] on h3 "Peel Police Gala - Registration & Event Support (3111)" at bounding box center [394, 368] width 174 height 28
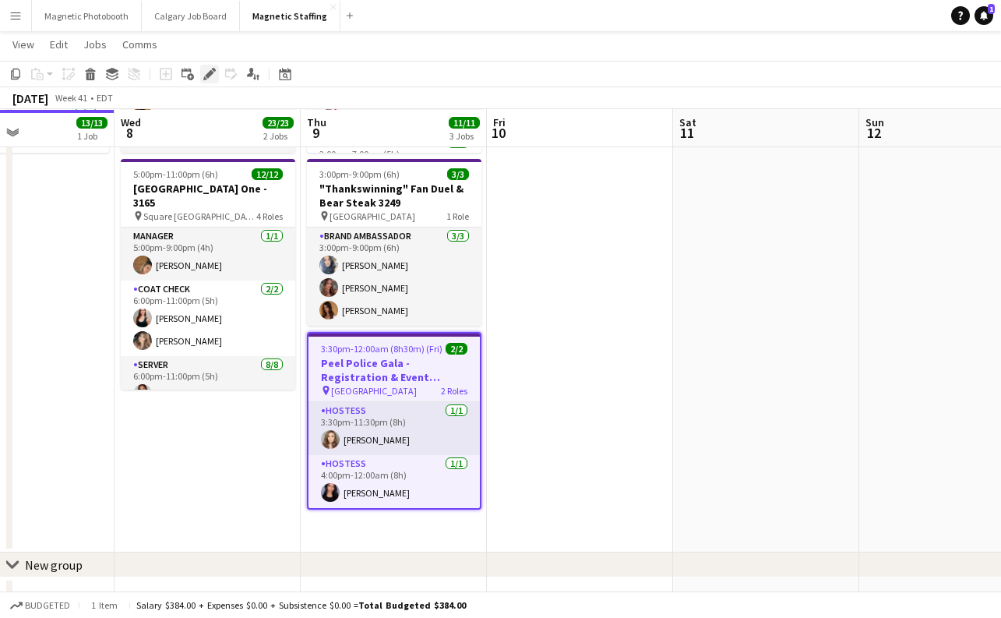
click at [207, 74] on icon at bounding box center [209, 74] width 9 height 9
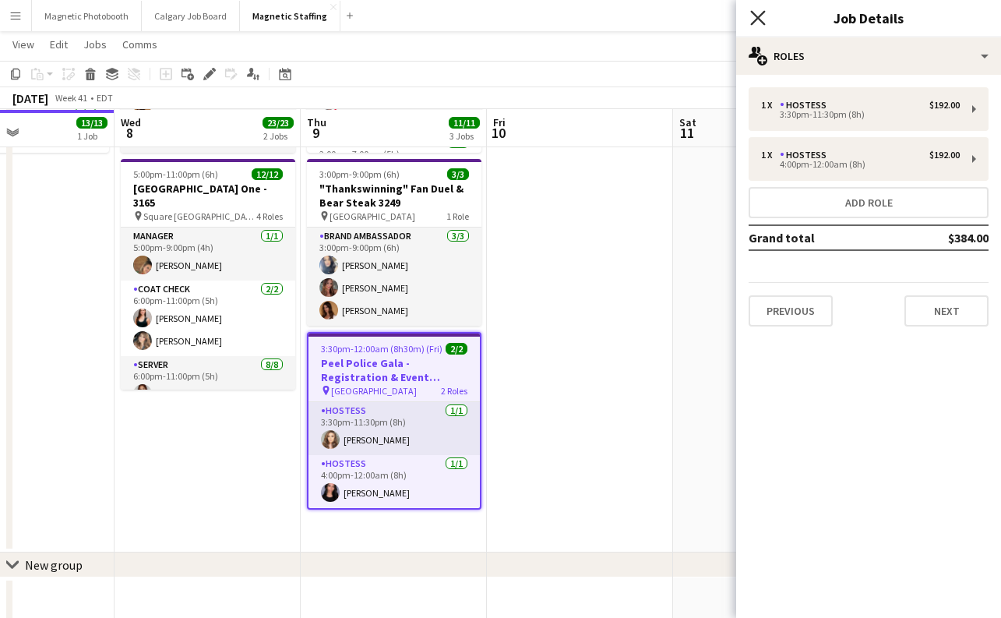
click at [752, 16] on icon "Close pop-in" at bounding box center [757, 17] width 15 height 15
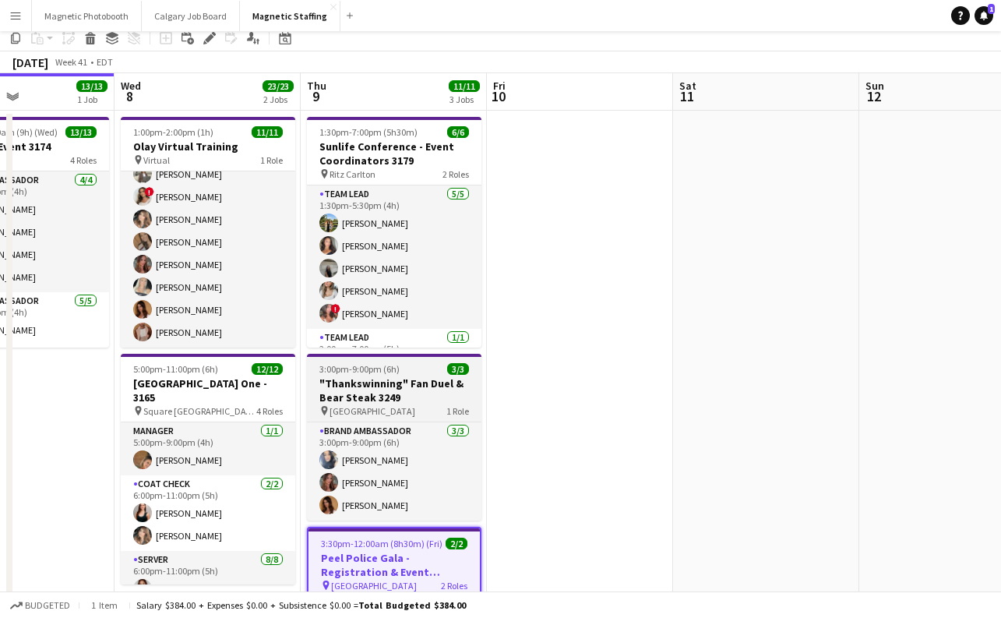
scroll to position [0, 0]
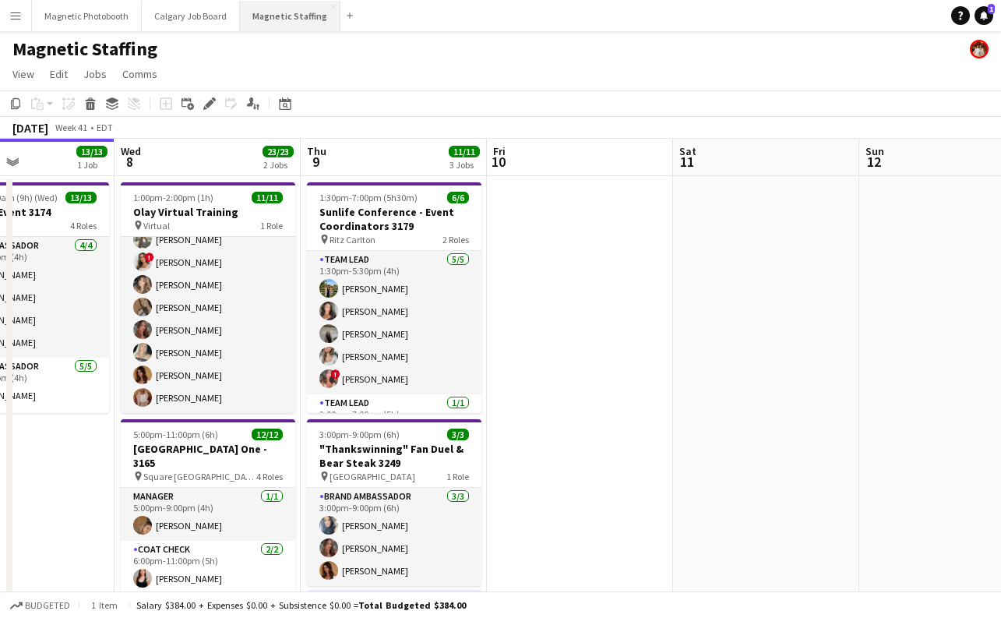
click at [278, 13] on button "Magnetic Staffing Close" at bounding box center [290, 16] width 100 height 30
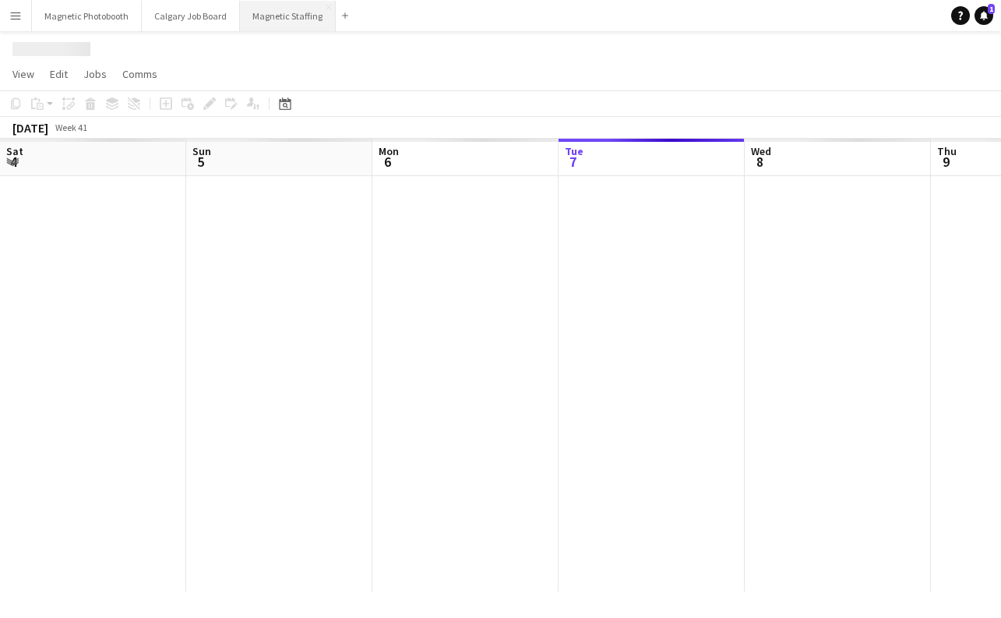
scroll to position [0, 372]
